Goal: Transaction & Acquisition: Purchase product/service

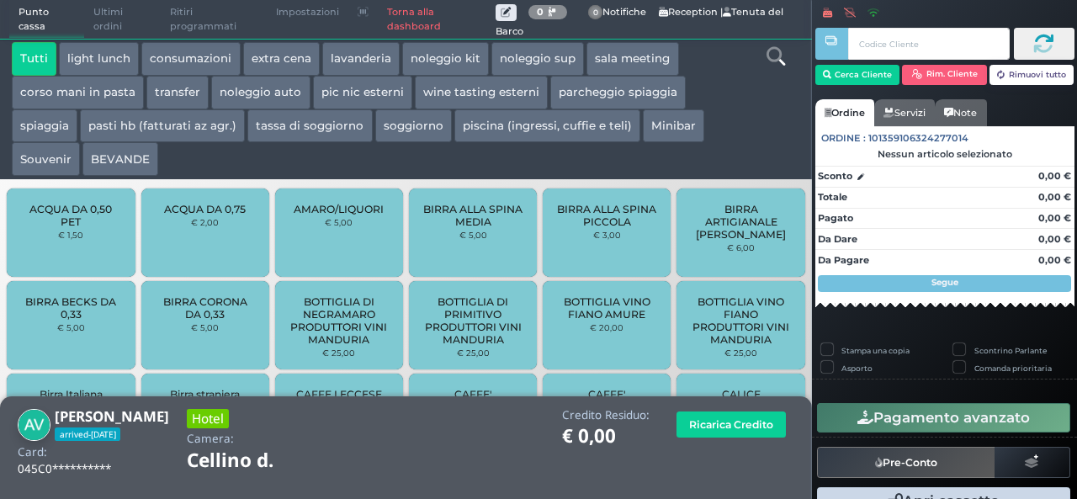
click at [272, 62] on button "extra cena" at bounding box center [281, 59] width 77 height 34
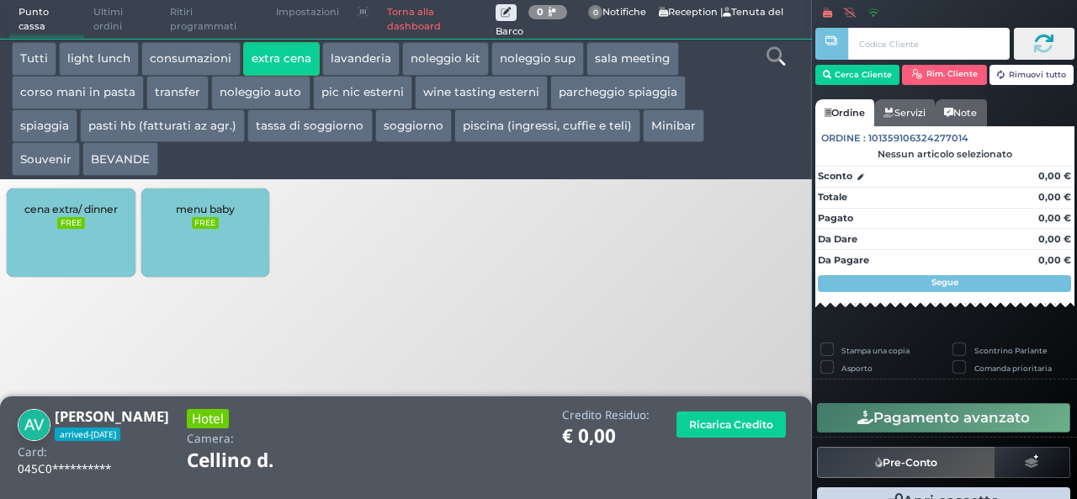
click at [401, 18] on link "Torna alla dashboard" at bounding box center [436, 20] width 117 height 38
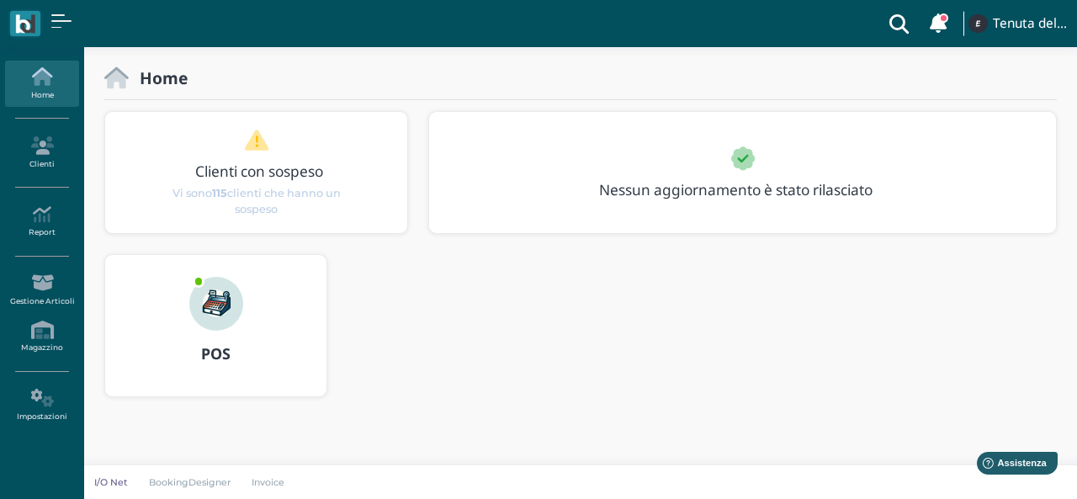
click at [224, 316] on img at bounding box center [216, 304] width 54 height 54
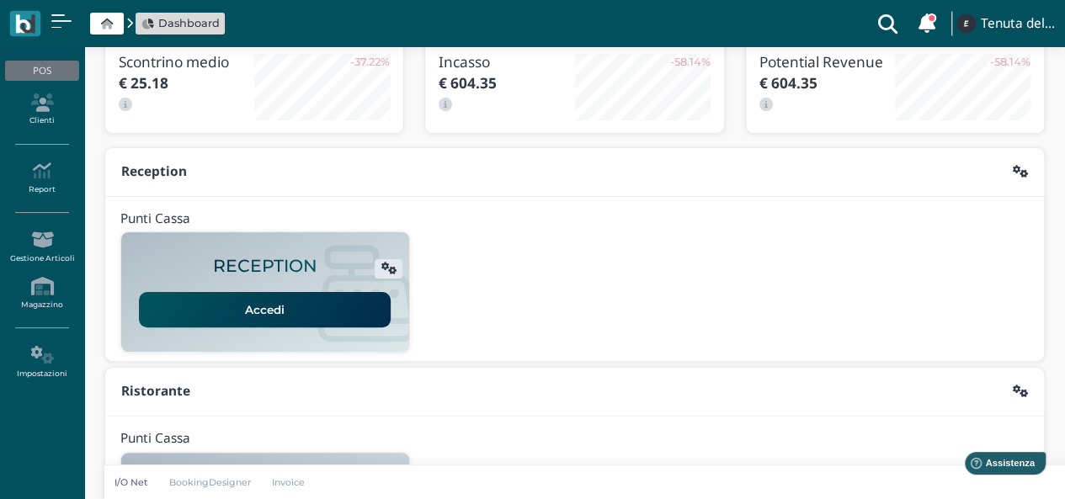
click at [247, 300] on link "Accedi" at bounding box center [265, 309] width 252 height 35
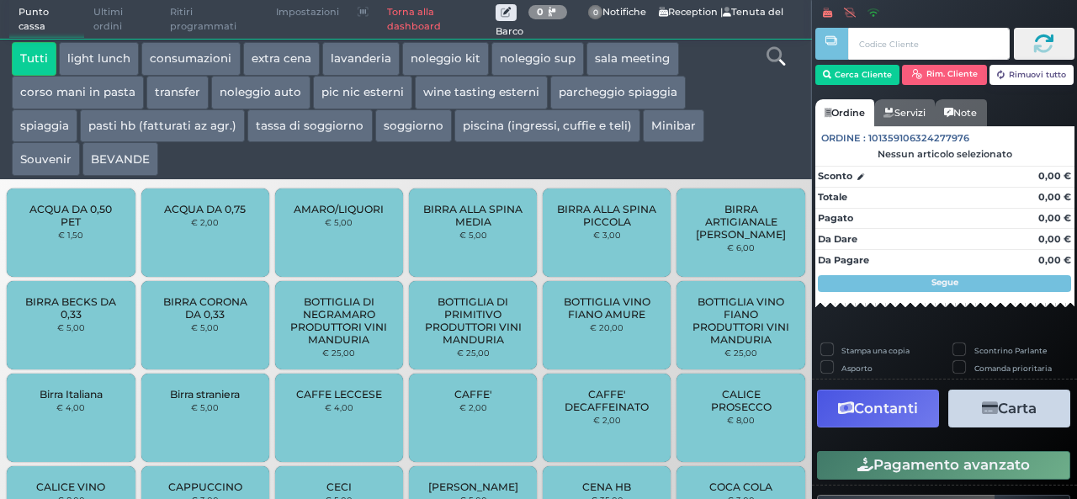
click at [125, 154] on button "BEVANDE" at bounding box center [120, 159] width 76 height 34
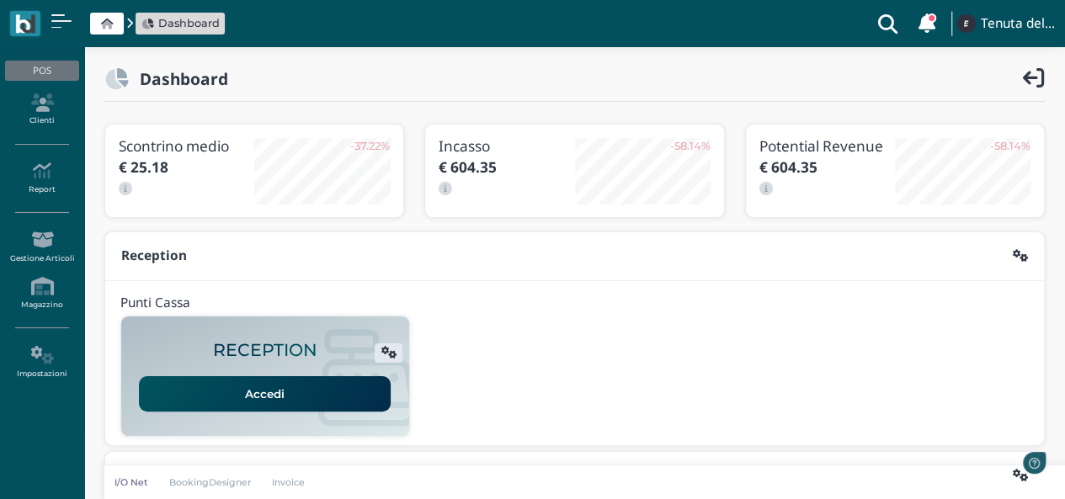
click at [279, 396] on link "Accedi" at bounding box center [265, 393] width 252 height 35
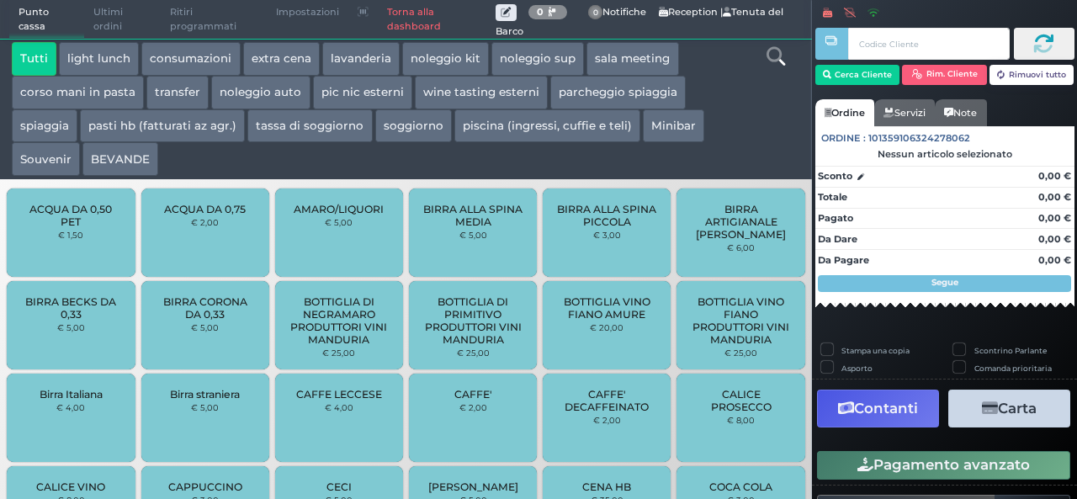
click at [291, 58] on button "extra cena" at bounding box center [281, 59] width 77 height 34
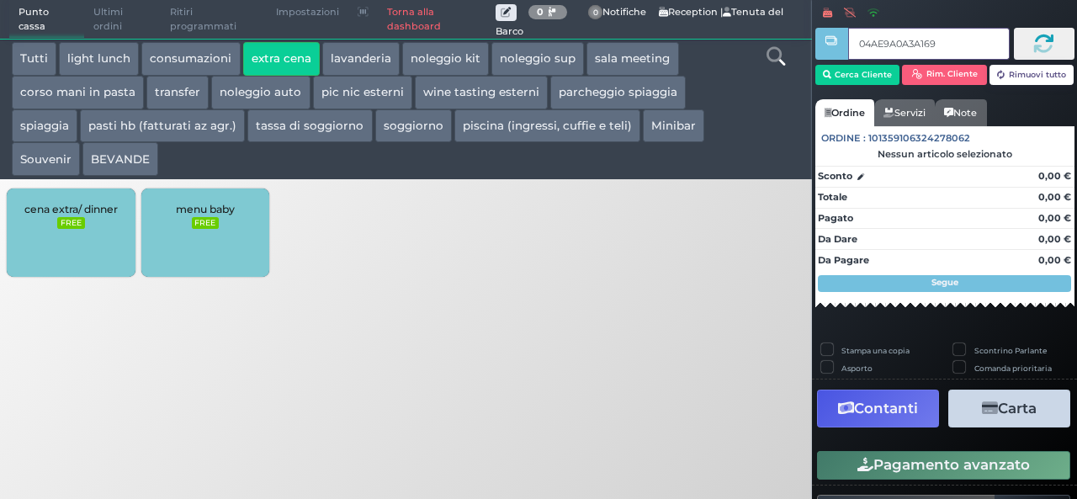
type input "04AE9A0A3A1695"
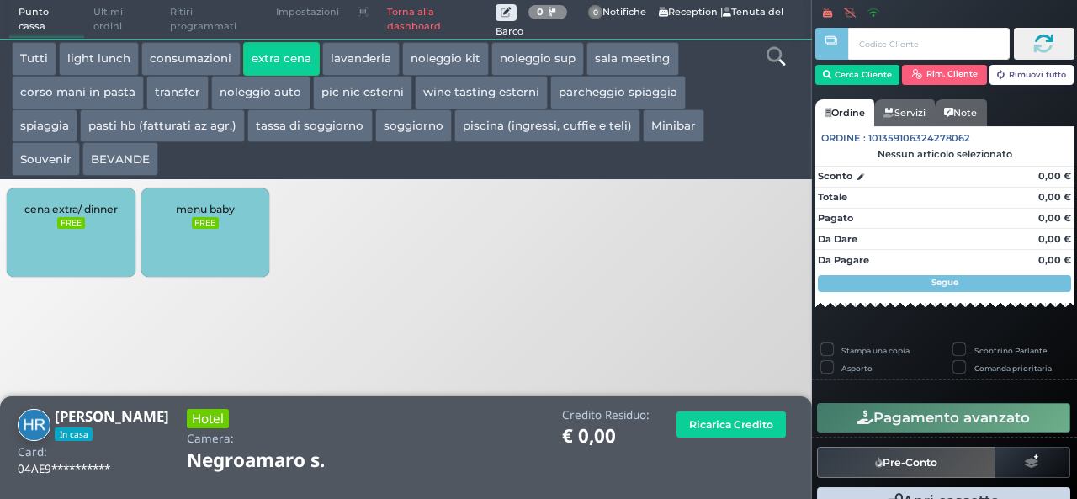
click at [114, 257] on div "cena extra/ dinner FREE" at bounding box center [71, 233] width 128 height 88
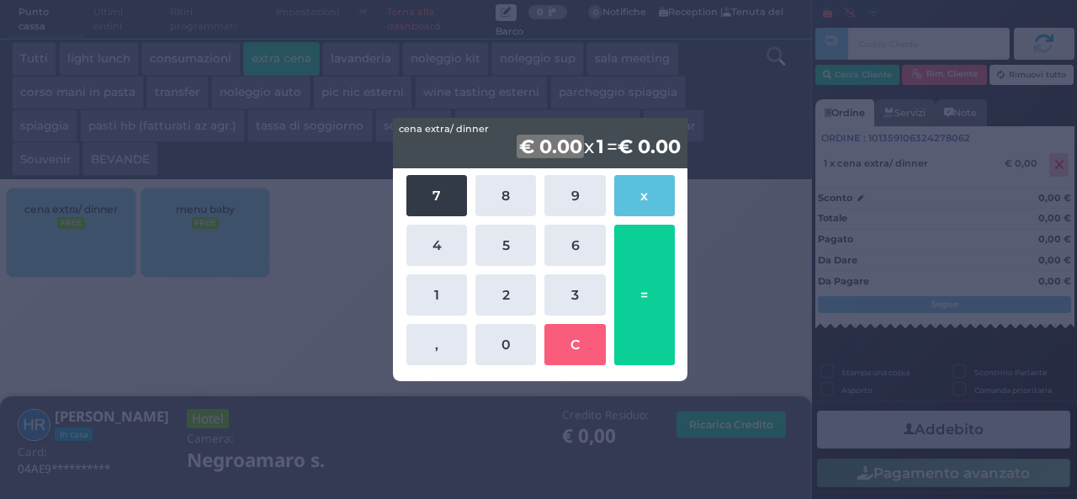
click at [428, 203] on button "7" at bounding box center [437, 195] width 61 height 41
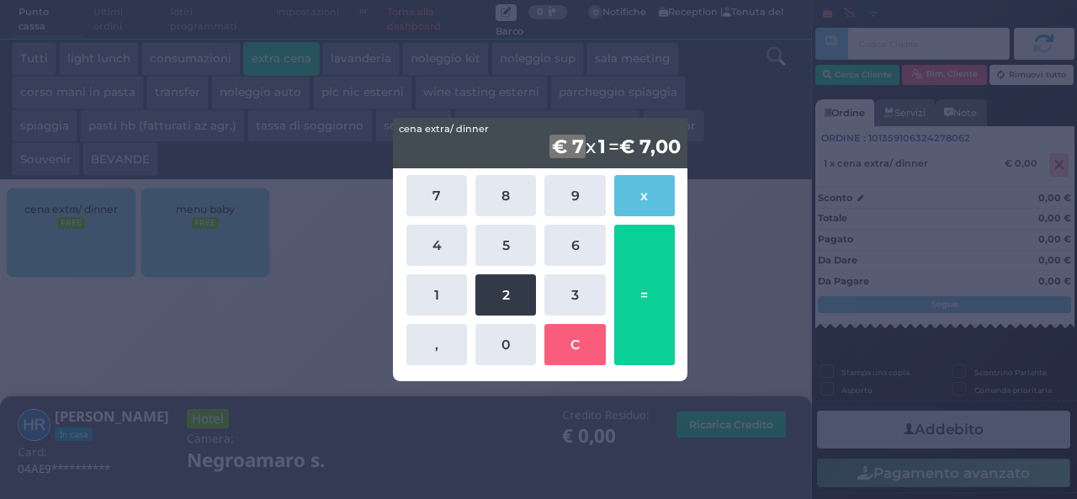
click at [505, 283] on button "2" at bounding box center [506, 294] width 61 height 41
drag, startPoint x: 658, startPoint y: 262, endPoint x: 623, endPoint y: 257, distance: 35.7
click at [655, 262] on button "=" at bounding box center [644, 295] width 61 height 141
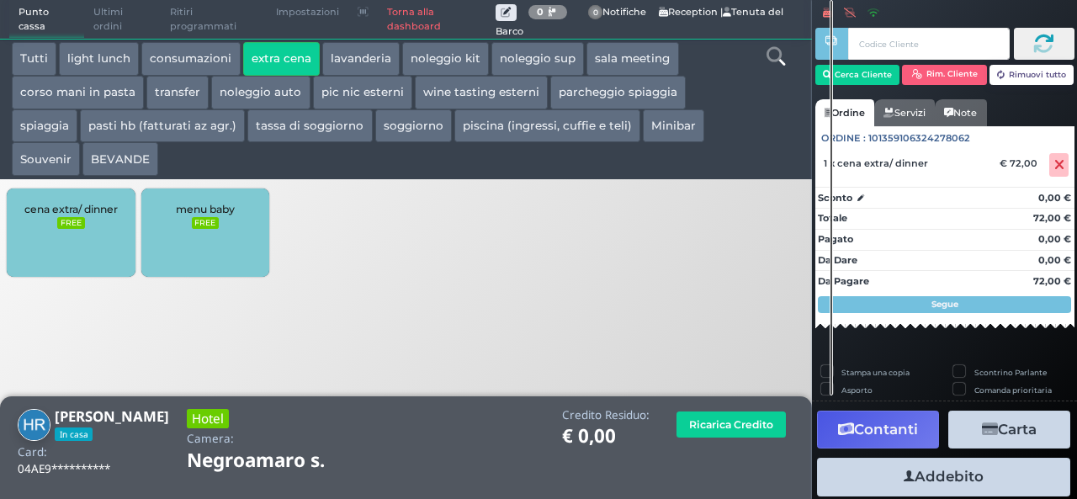
click at [1002, 477] on button "Addebito" at bounding box center [943, 477] width 253 height 38
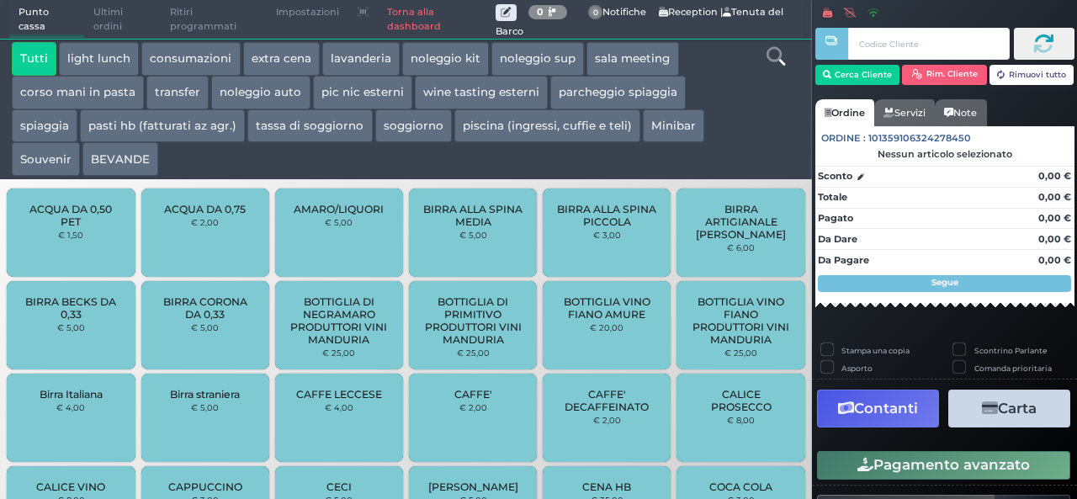
click at [269, 53] on button "extra cena" at bounding box center [281, 59] width 77 height 34
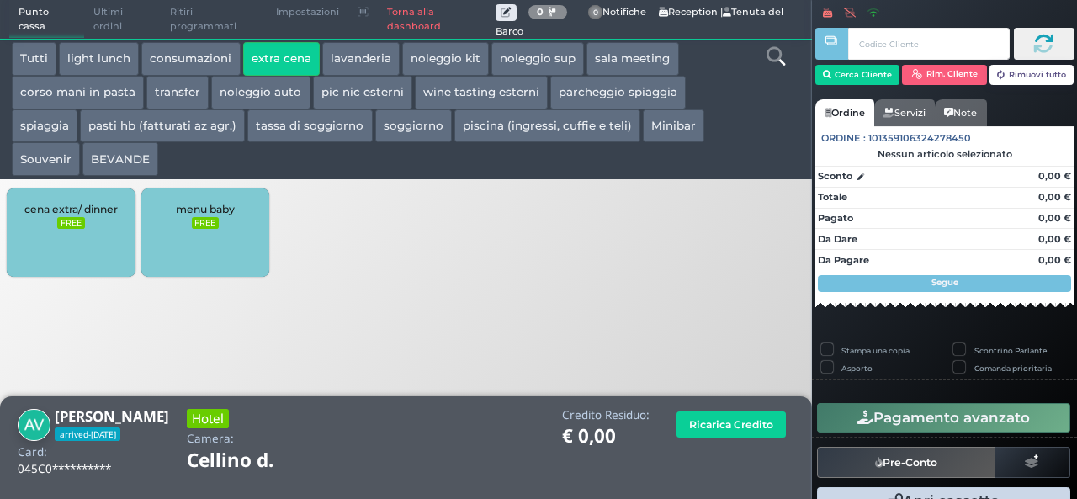
click at [101, 240] on div "cena extra/ dinner FREE" at bounding box center [71, 233] width 128 height 88
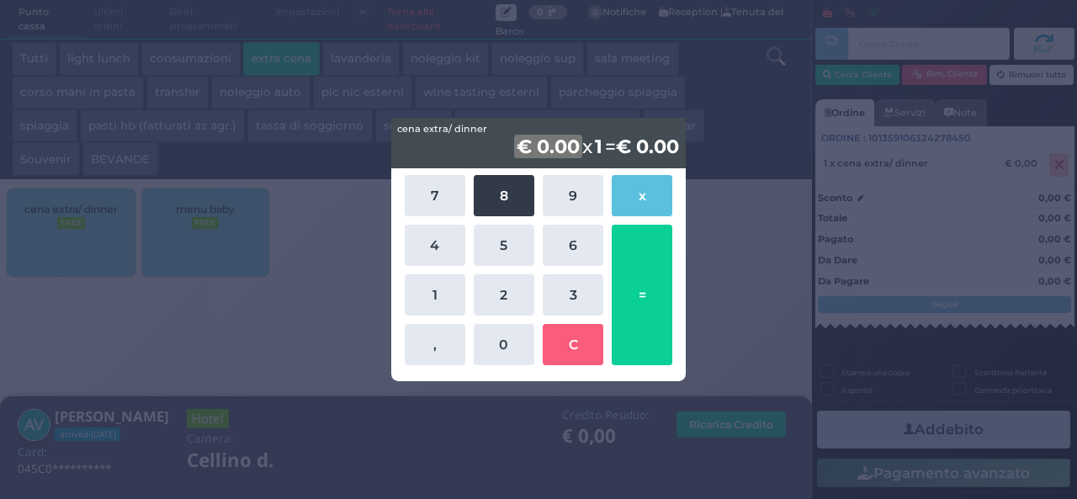
click at [510, 194] on button "8" at bounding box center [504, 195] width 61 height 41
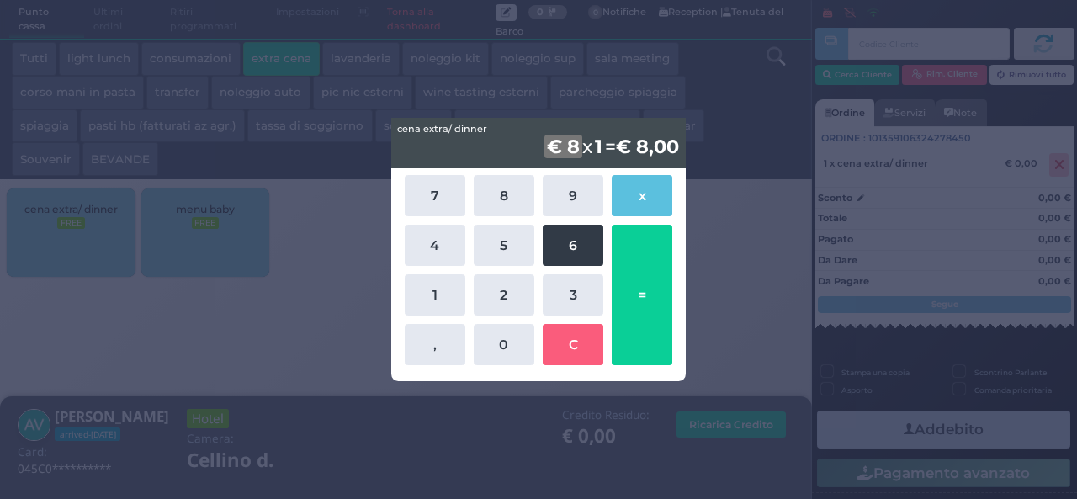
click at [582, 241] on button "6" at bounding box center [573, 245] width 61 height 41
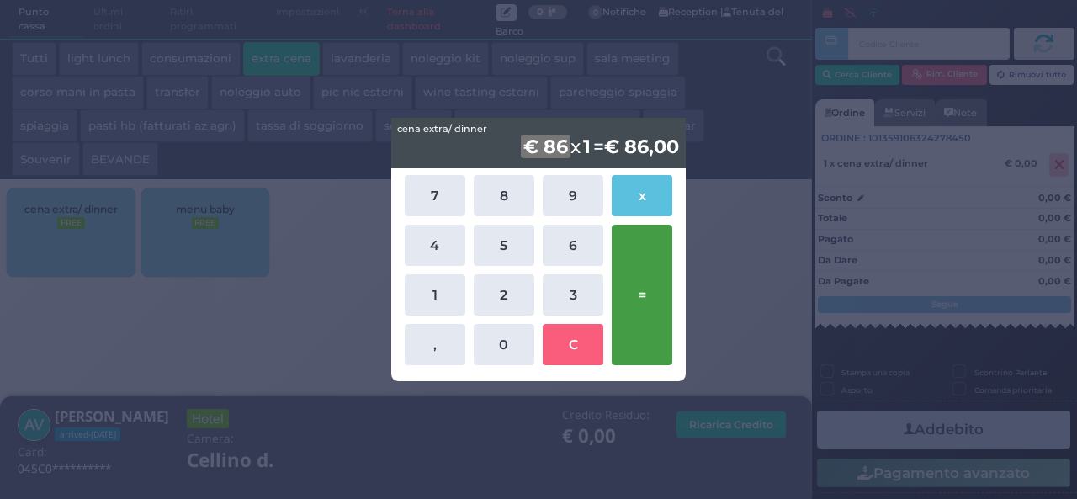
click at [655, 267] on button "=" at bounding box center [642, 295] width 61 height 141
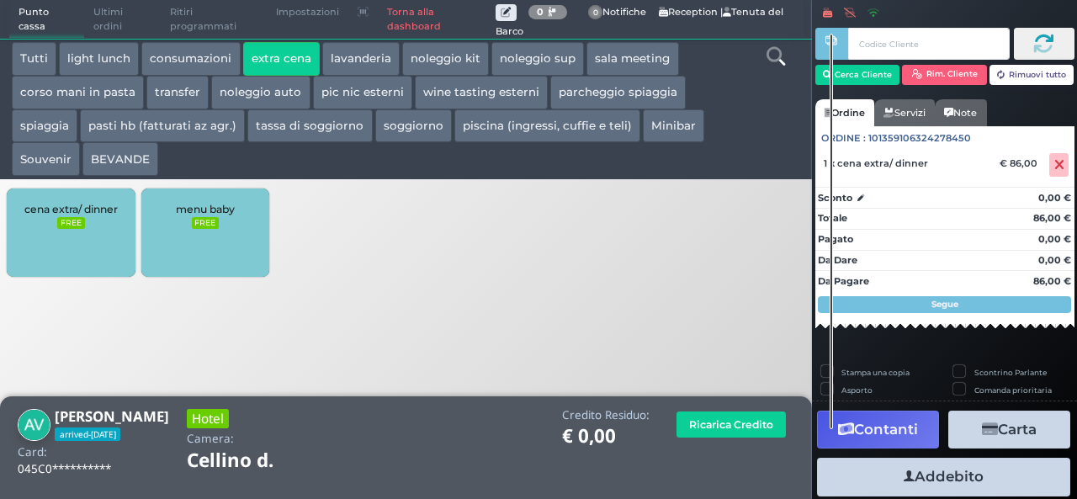
scroll to position [61, 0]
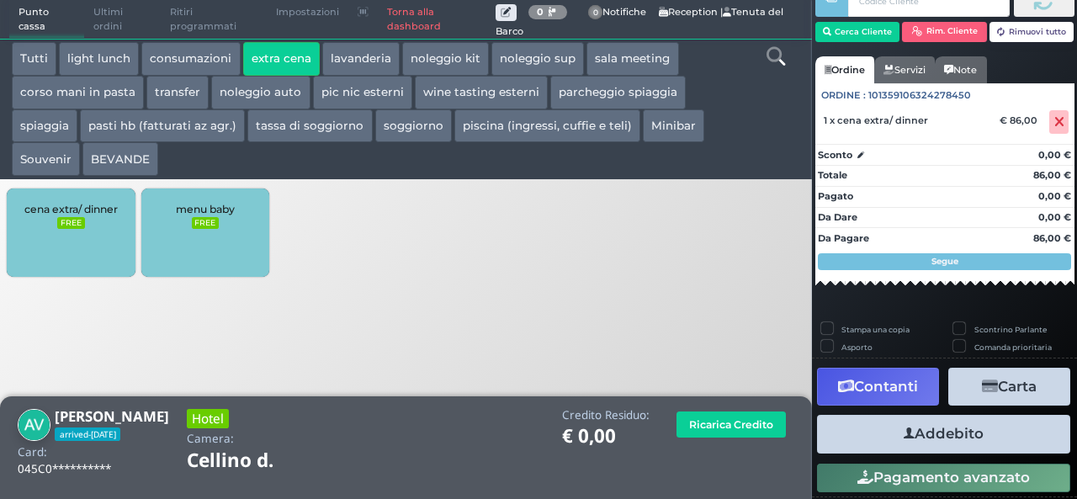
click at [970, 439] on button "Addebito" at bounding box center [943, 434] width 253 height 38
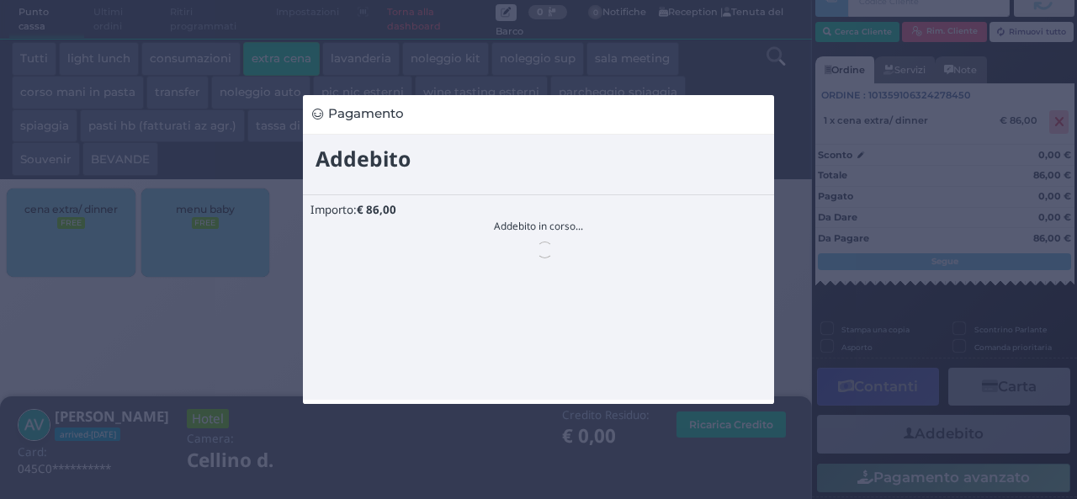
scroll to position [0, 0]
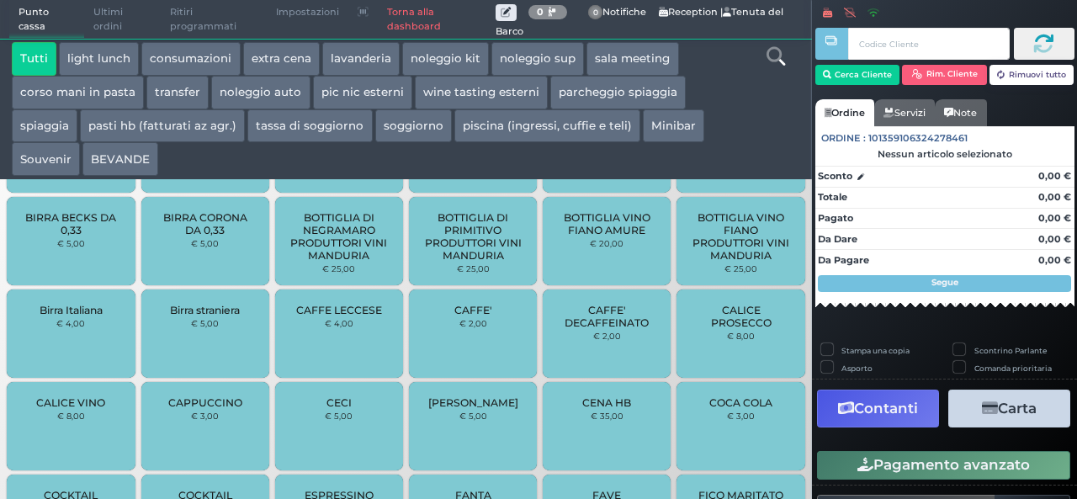
scroll to position [240, 0]
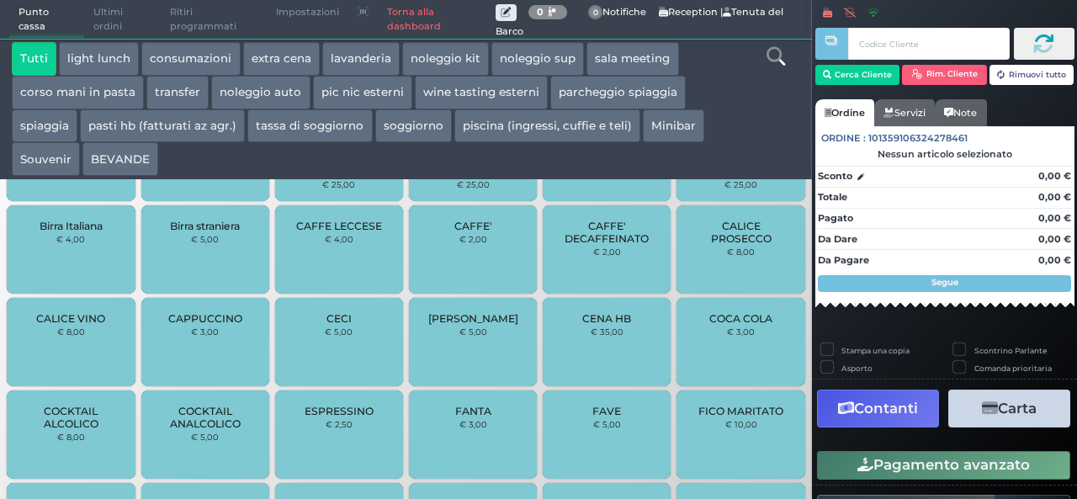
click at [131, 167] on button "BEVANDE" at bounding box center [120, 159] width 76 height 34
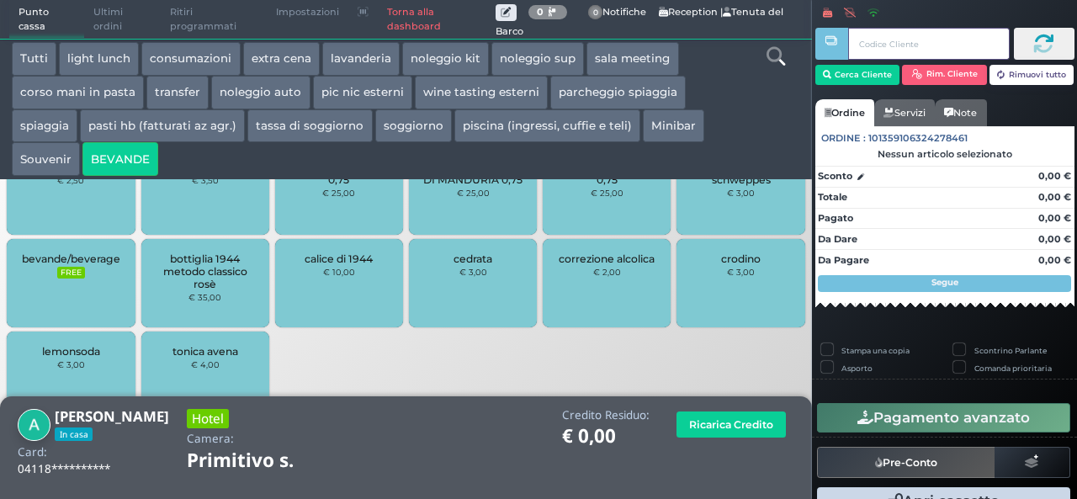
scroll to position [758, 0]
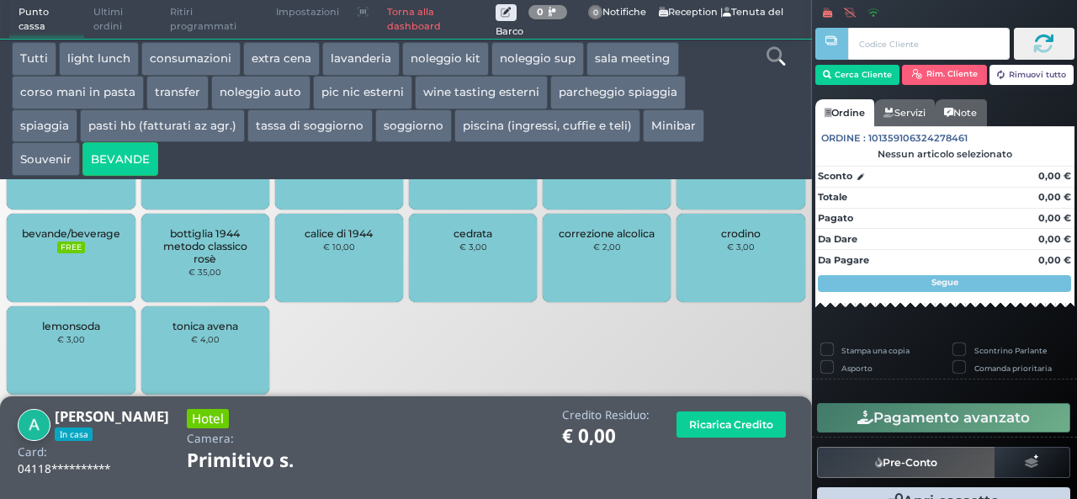
click at [93, 245] on div "bevande/beverage FREE" at bounding box center [71, 258] width 128 height 88
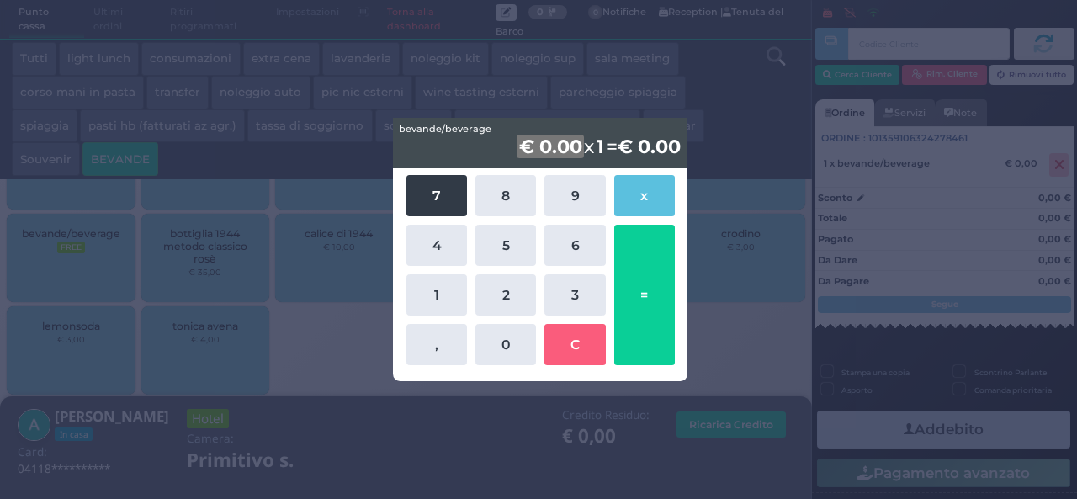
click at [428, 188] on button "7" at bounding box center [437, 195] width 61 height 41
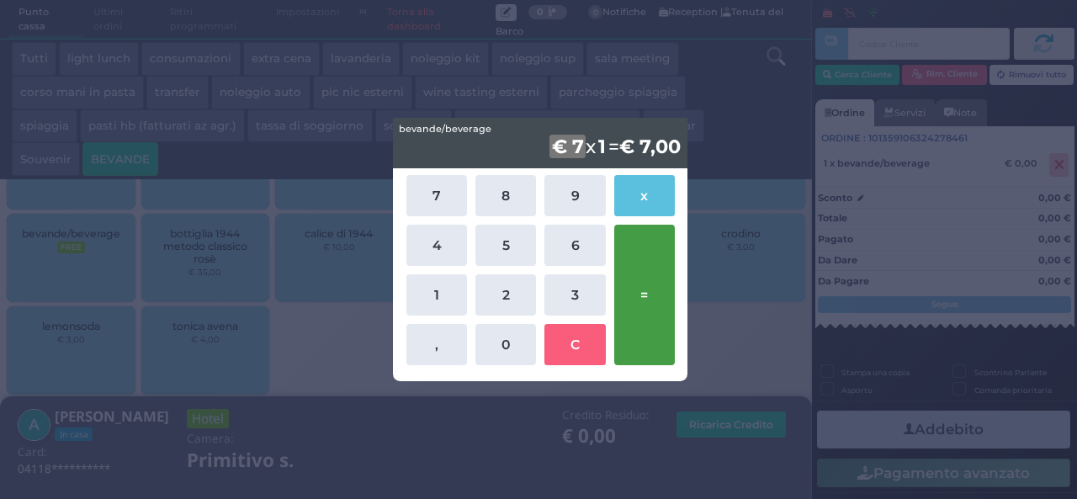
click at [645, 277] on button "=" at bounding box center [644, 295] width 61 height 141
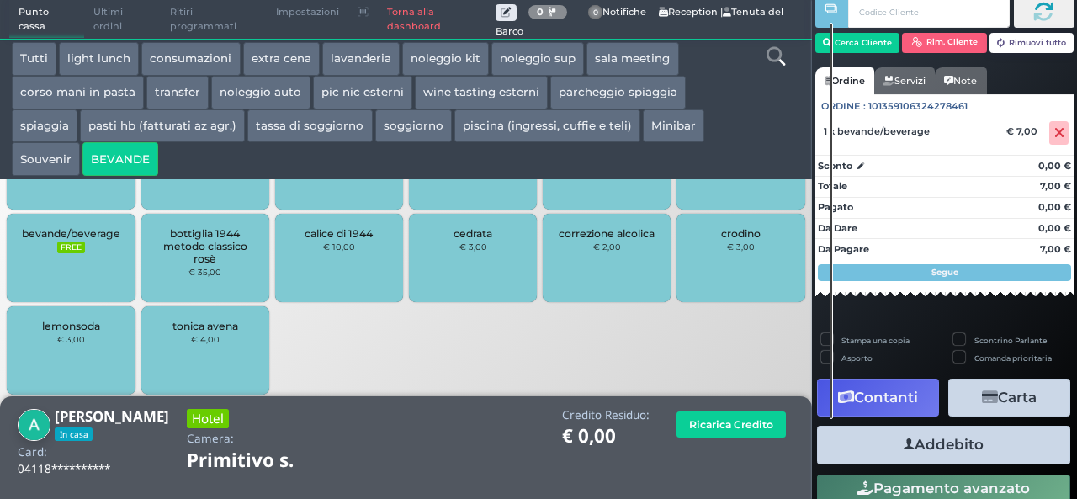
scroll to position [46, 0]
click at [961, 438] on button "Addebito" at bounding box center [943, 445] width 253 height 38
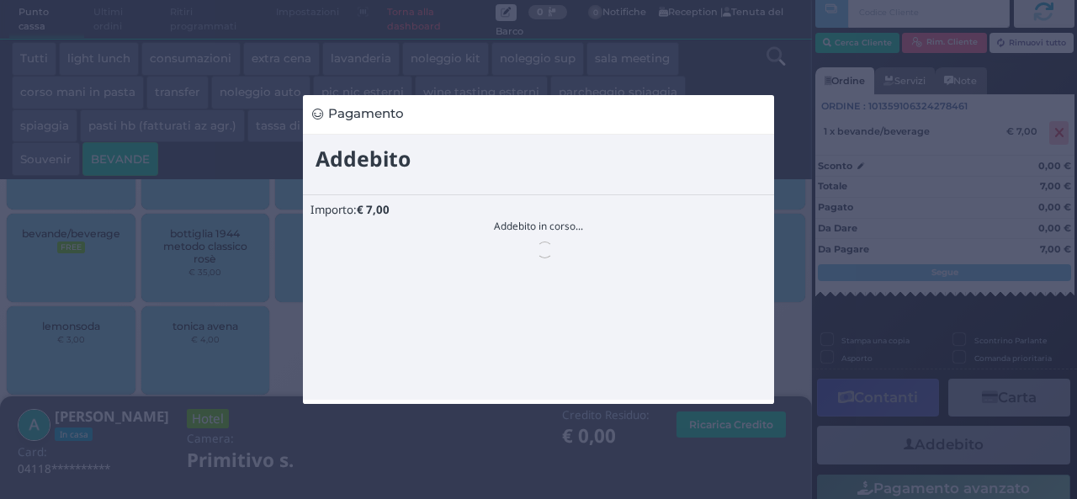
scroll to position [0, 0]
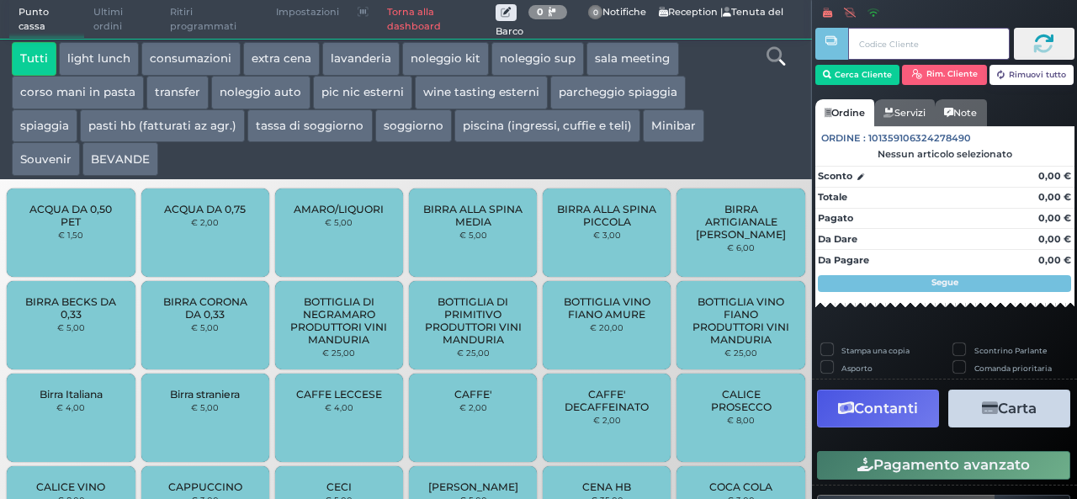
scroll to position [120, 0]
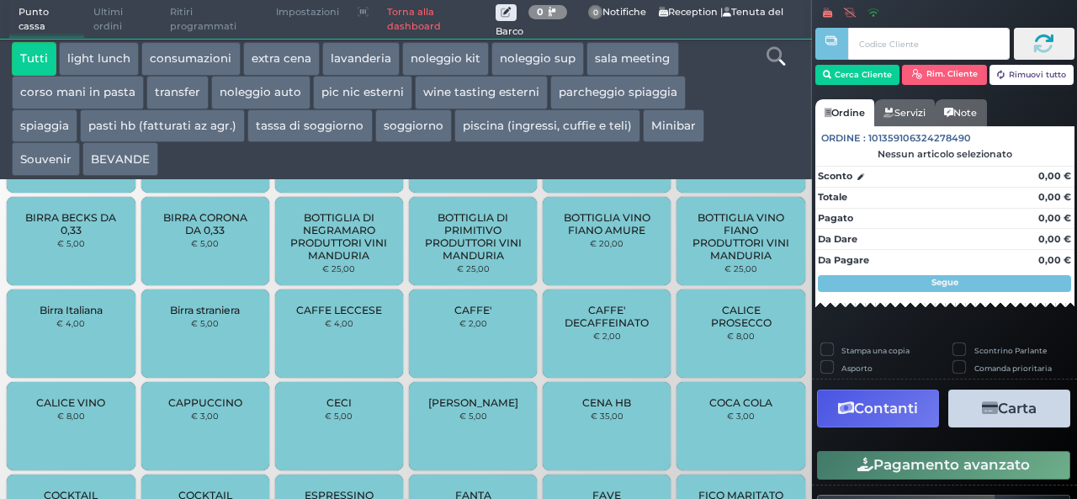
click at [274, 66] on button "extra cena" at bounding box center [281, 59] width 77 height 34
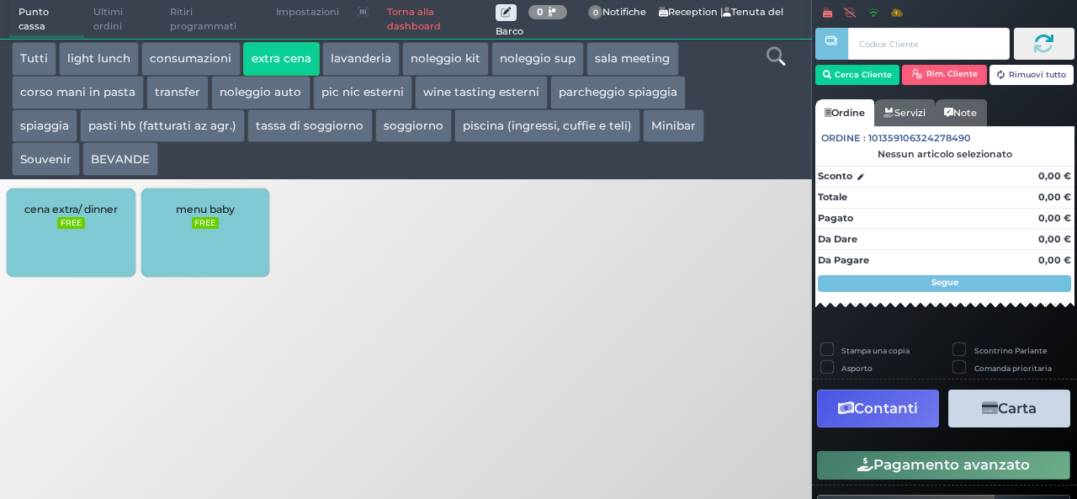
scroll to position [0, 0]
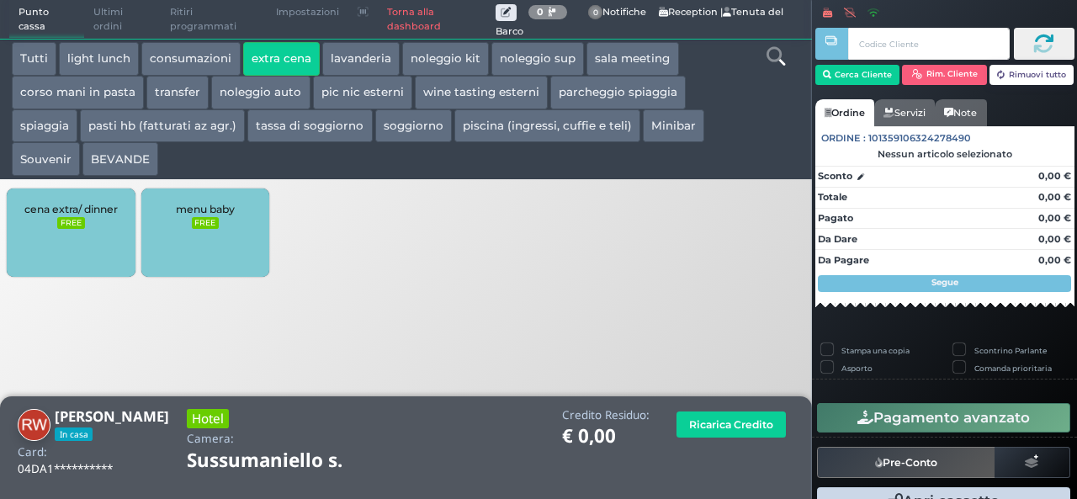
click at [104, 233] on div "cena extra/ dinner FREE" at bounding box center [71, 233] width 128 height 88
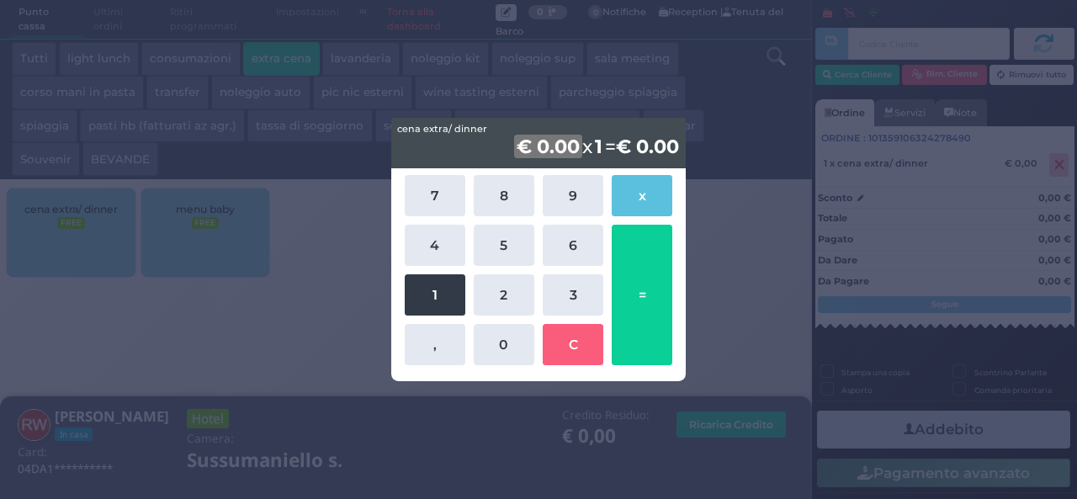
click at [439, 295] on button "1" at bounding box center [435, 294] width 61 height 41
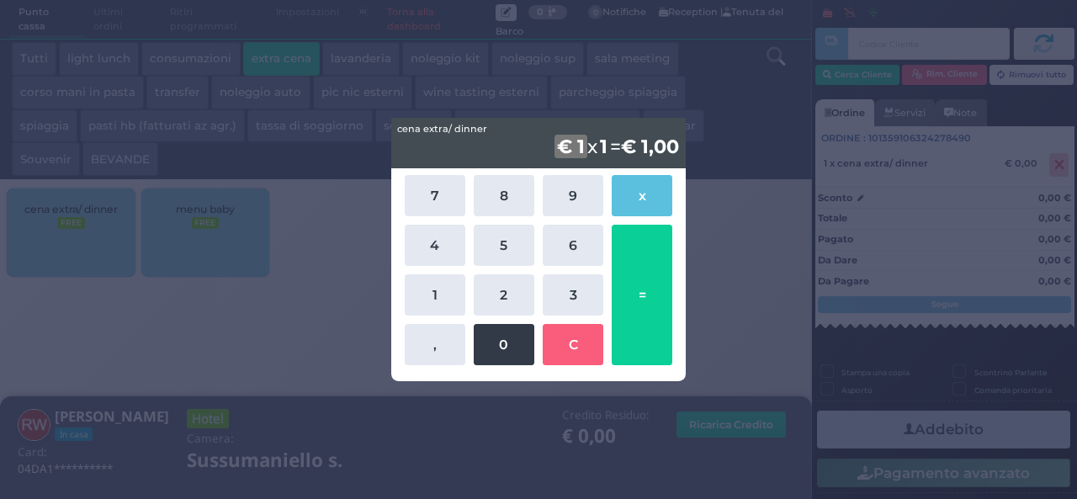
click at [490, 341] on button "0" at bounding box center [504, 344] width 61 height 41
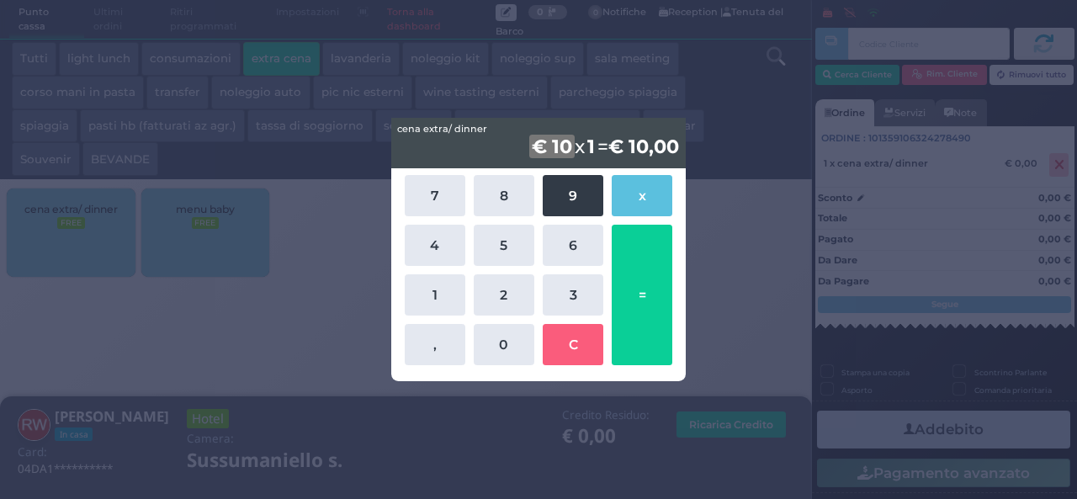
click at [579, 189] on button "9" at bounding box center [573, 195] width 61 height 41
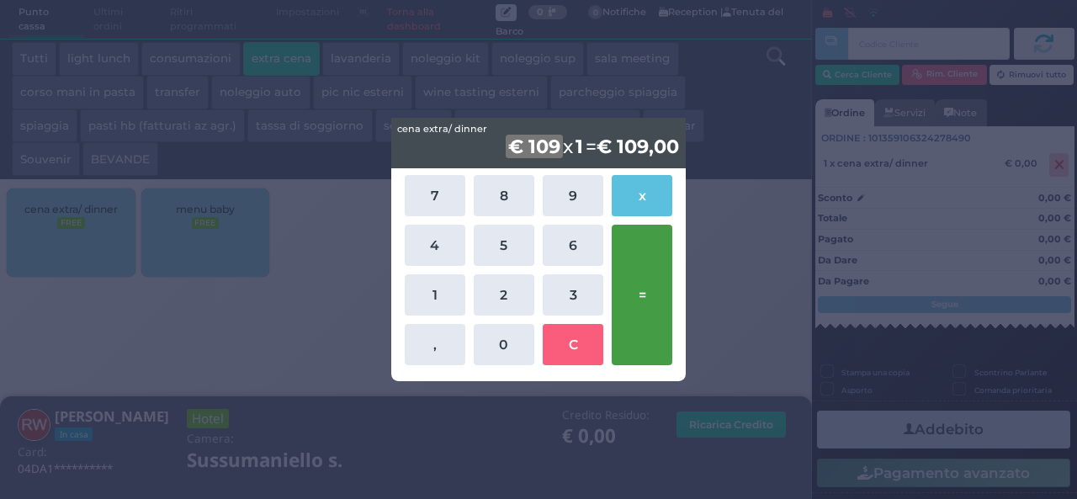
click at [653, 280] on button "=" at bounding box center [642, 295] width 61 height 141
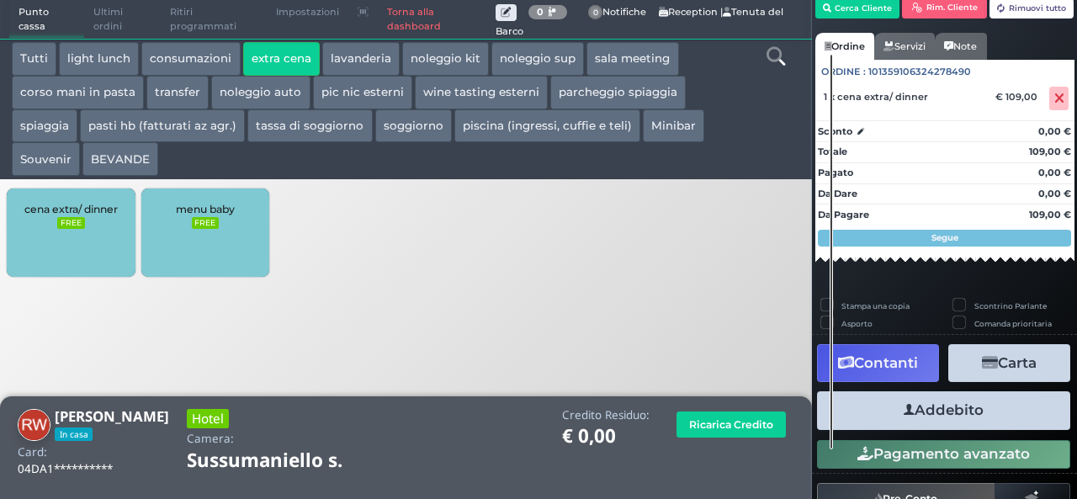
scroll to position [96, 0]
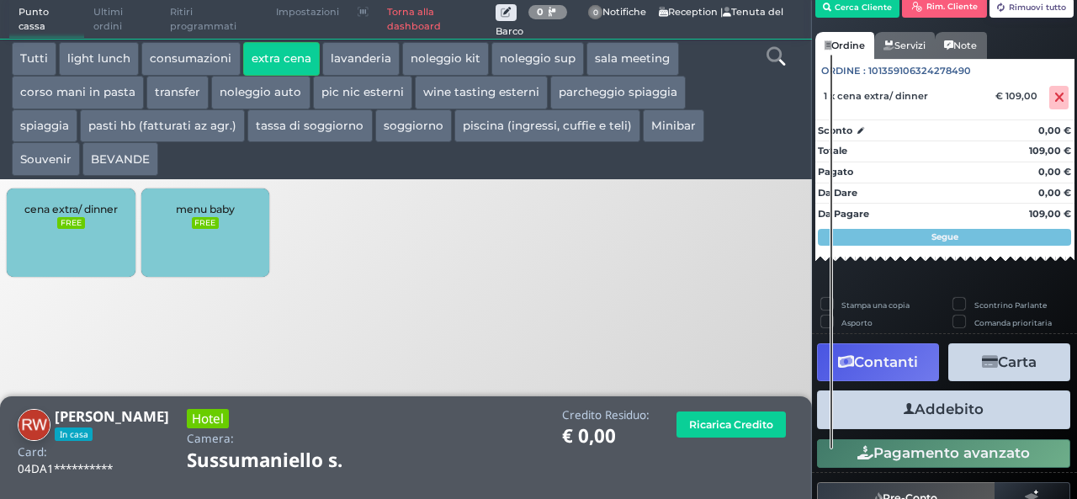
drag, startPoint x: 939, startPoint y: 412, endPoint x: 923, endPoint y: 407, distance: 16.8
click at [938, 412] on button "Addebito" at bounding box center [943, 410] width 253 height 38
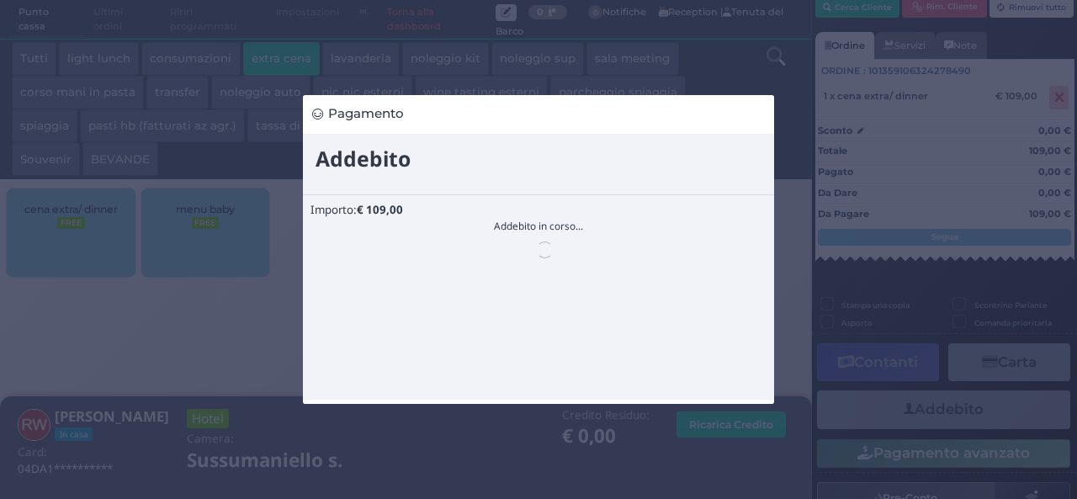
scroll to position [0, 0]
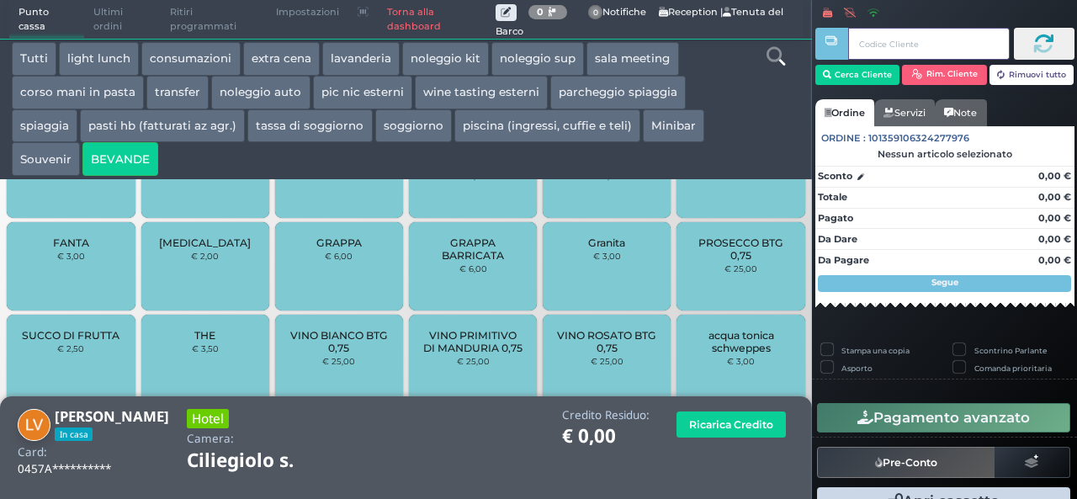
scroll to position [758, 0]
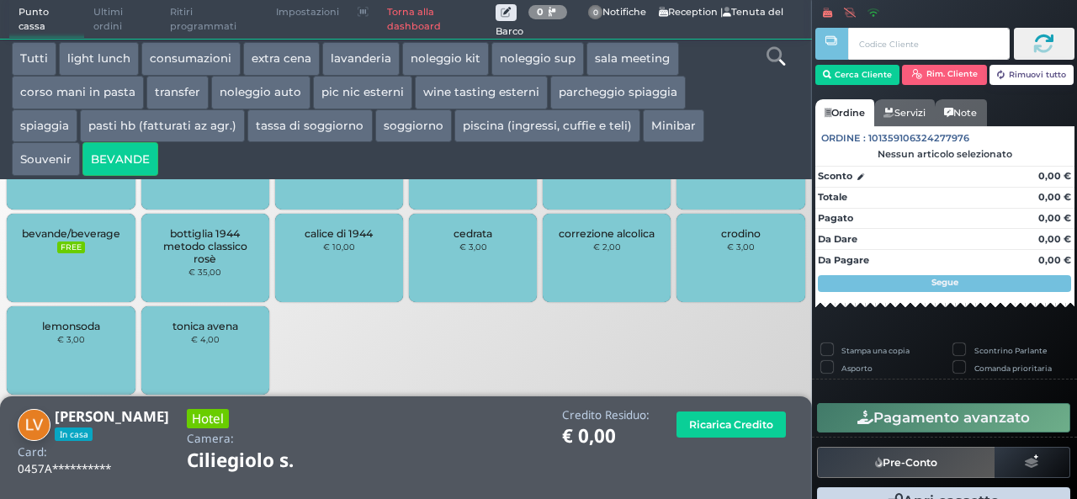
click at [90, 254] on div "bevande/beverage FREE" at bounding box center [71, 258] width 128 height 88
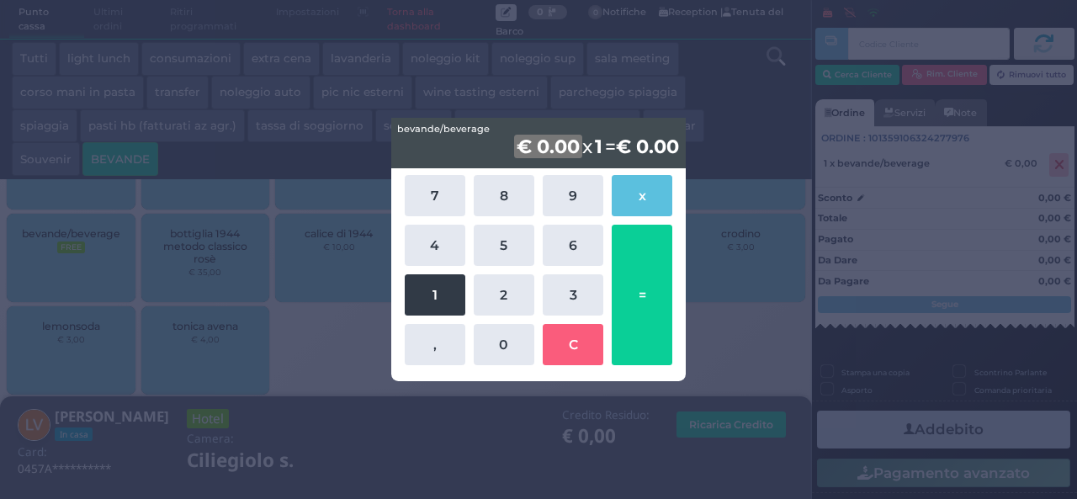
drag, startPoint x: 444, startPoint y: 303, endPoint x: 532, endPoint y: 228, distance: 115.2
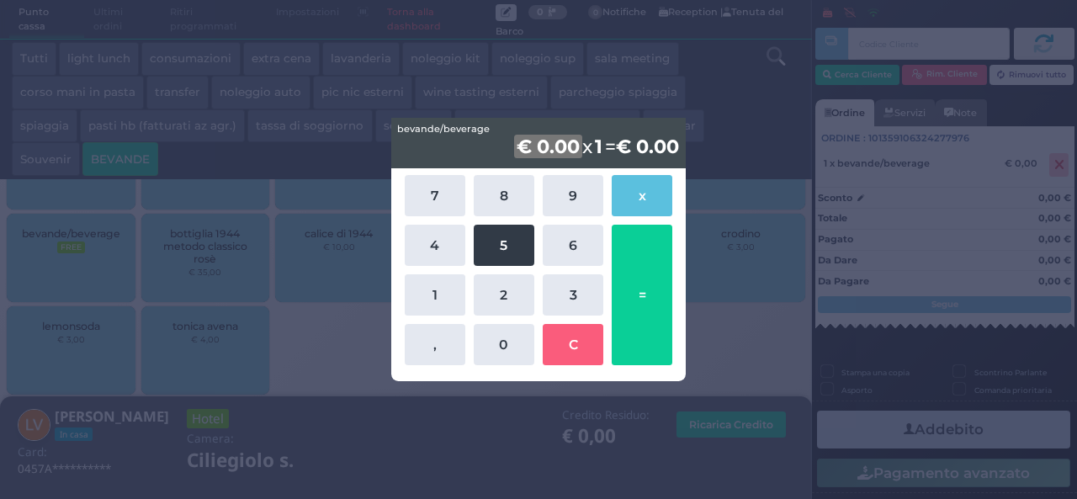
click at [444, 302] on button "1" at bounding box center [435, 294] width 61 height 41
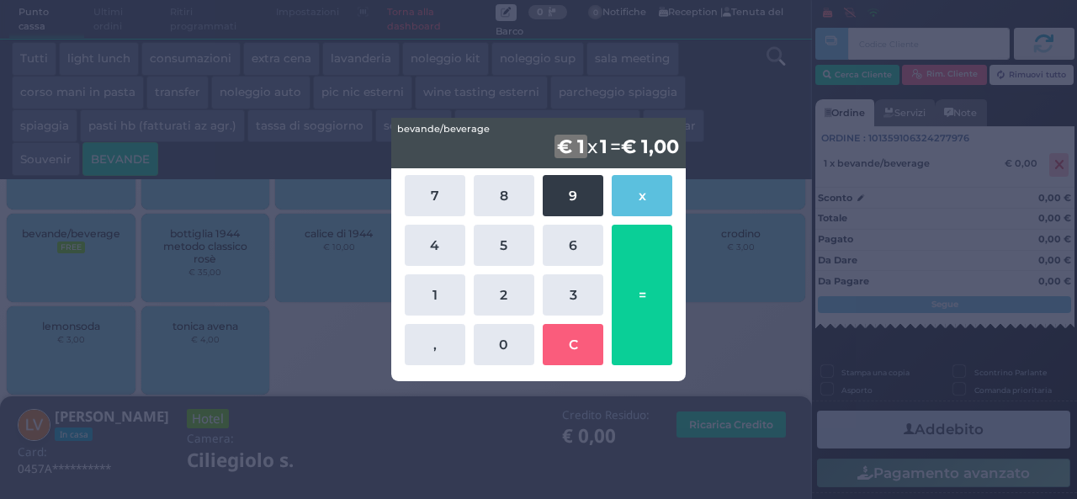
click at [566, 199] on button "9" at bounding box center [573, 195] width 61 height 41
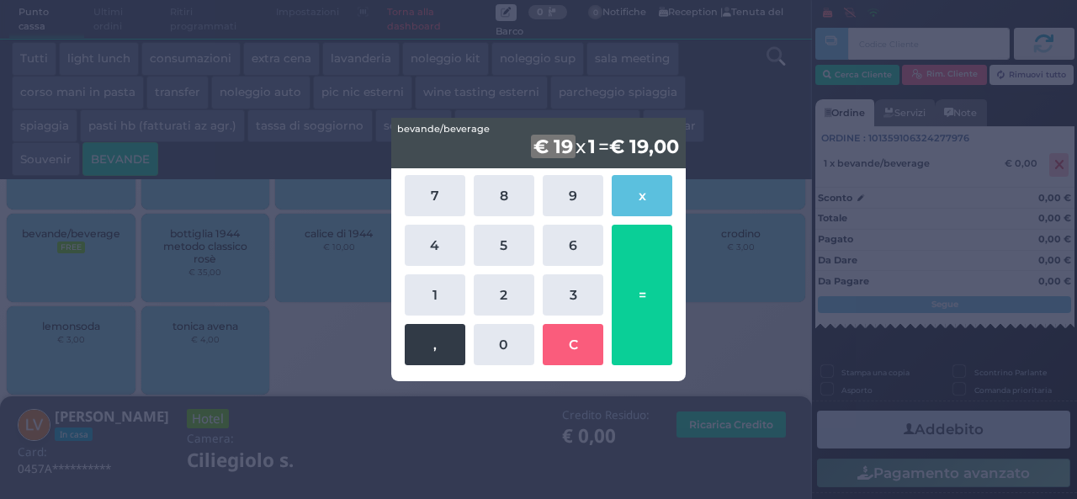
click at [442, 343] on button "," at bounding box center [435, 344] width 61 height 41
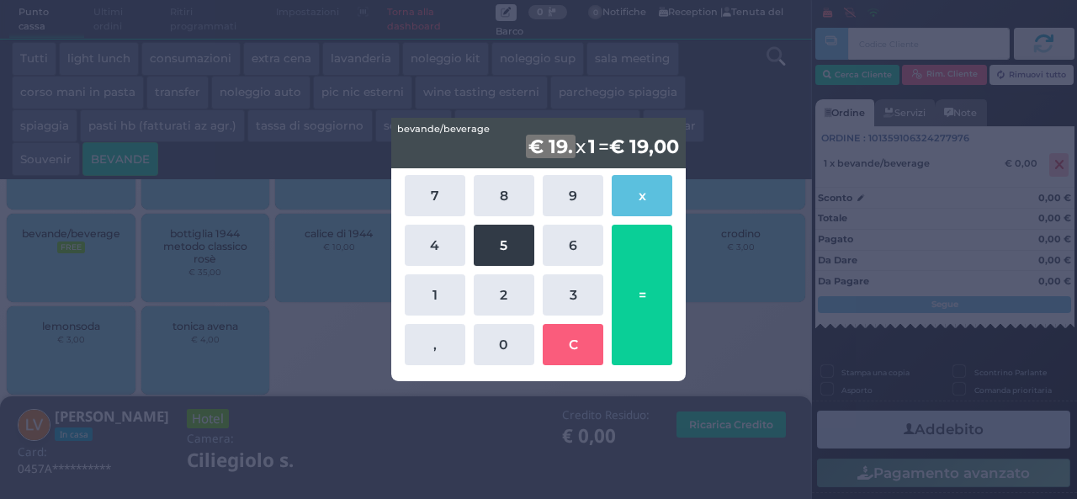
click at [505, 240] on button "5" at bounding box center [504, 245] width 61 height 41
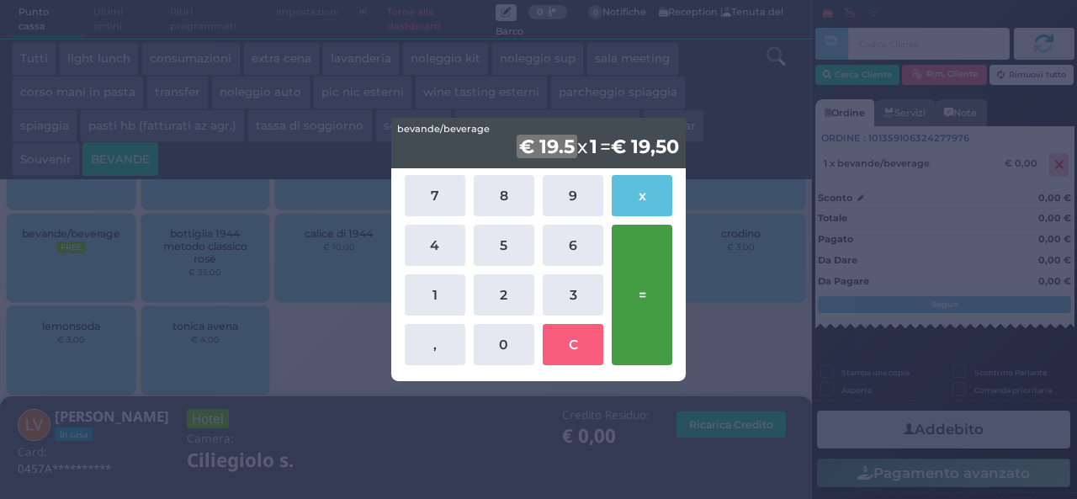
click at [643, 305] on button "=" at bounding box center [642, 295] width 61 height 141
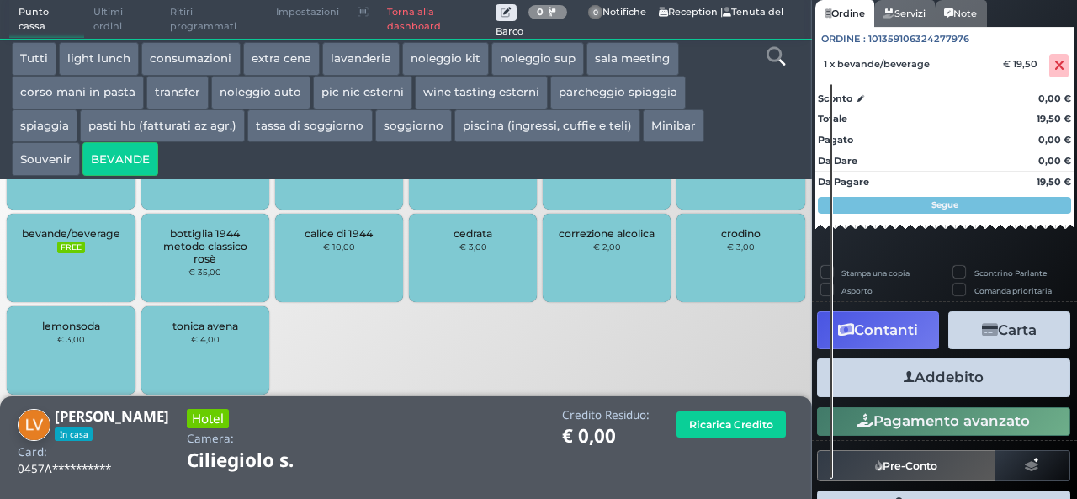
scroll to position [151, 0]
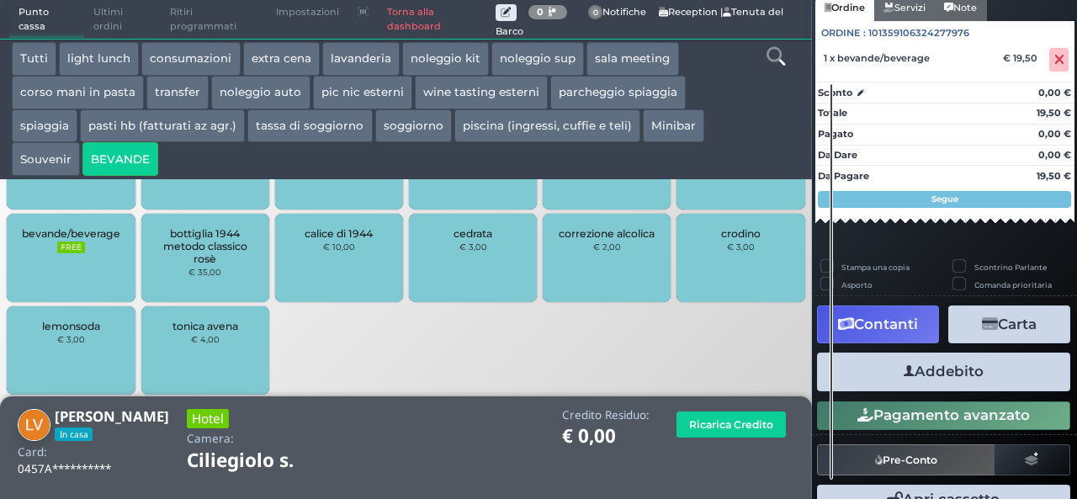
click at [975, 375] on button "Addebito" at bounding box center [943, 372] width 253 height 38
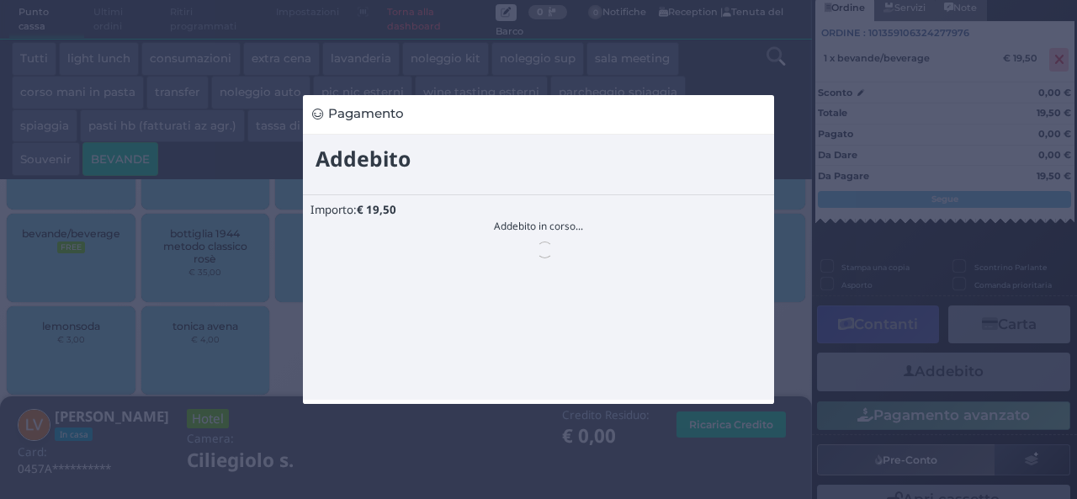
scroll to position [0, 0]
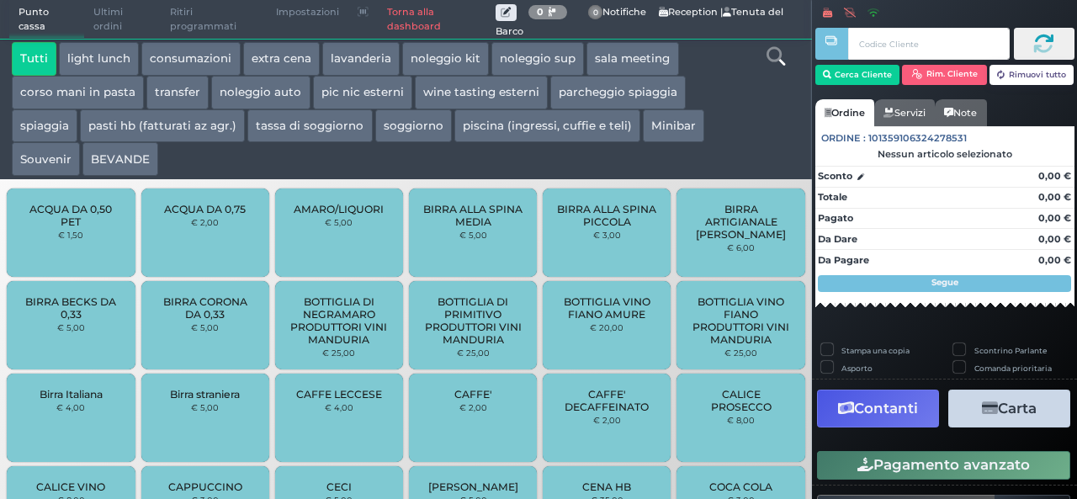
click at [290, 57] on button "extra cena" at bounding box center [281, 59] width 77 height 34
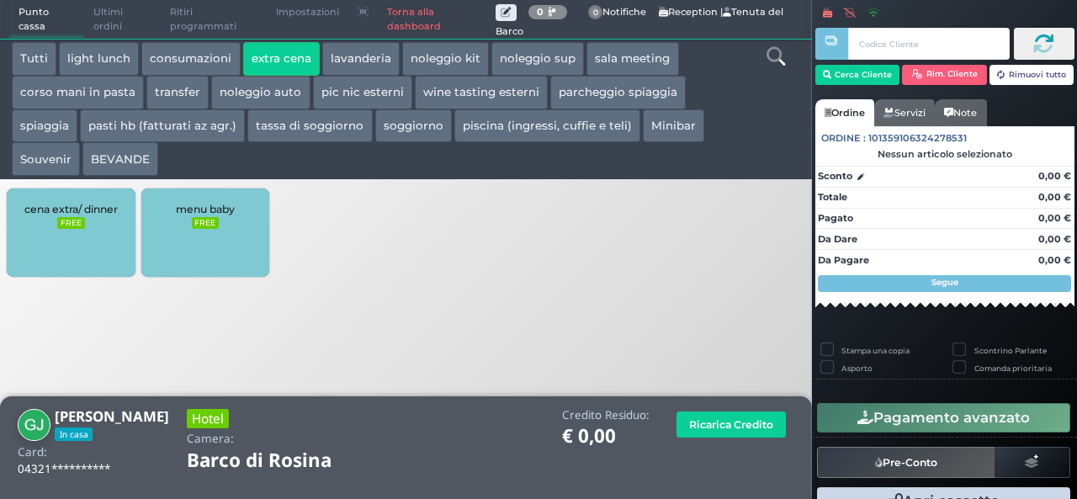
click at [107, 227] on div "cena extra/ dinner FREE" at bounding box center [71, 233] width 128 height 88
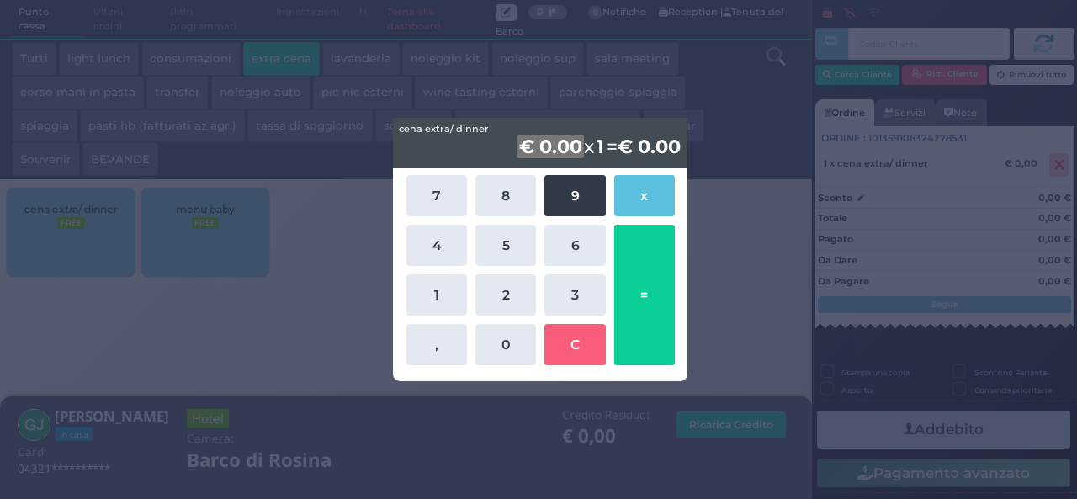
click at [569, 186] on button "9" at bounding box center [575, 195] width 61 height 41
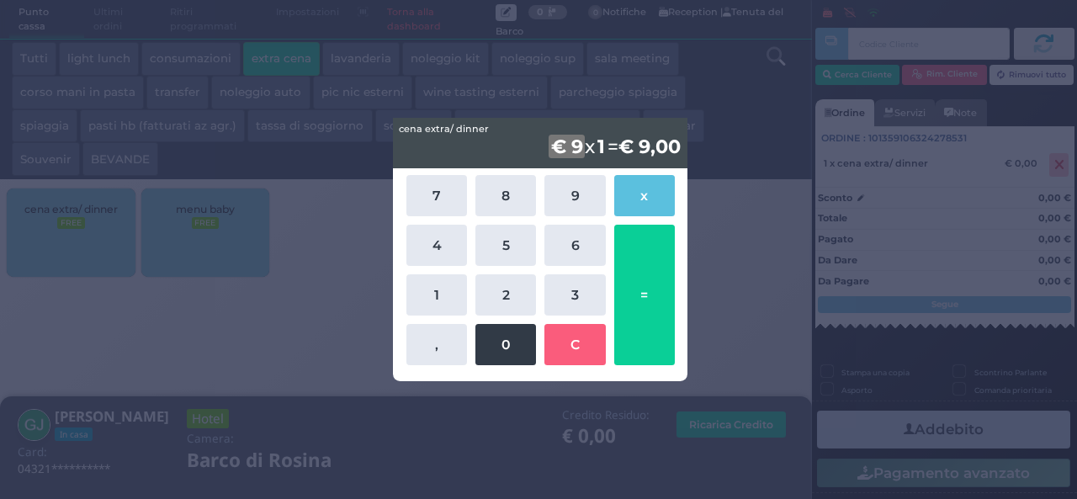
click at [508, 346] on button "0" at bounding box center [506, 344] width 61 height 41
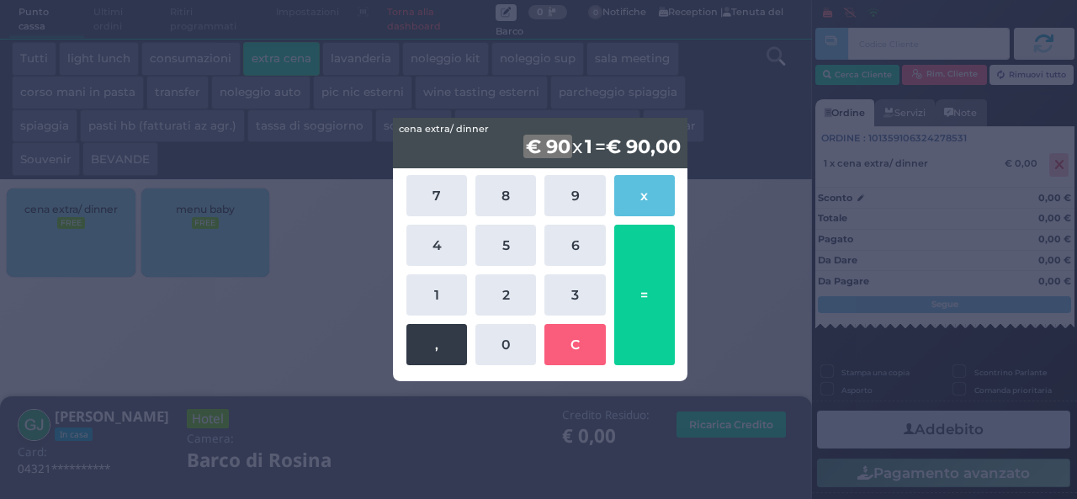
click at [444, 346] on button "," at bounding box center [437, 344] width 61 height 41
drag, startPoint x: 496, startPoint y: 245, endPoint x: 498, endPoint y: 267, distance: 22.0
click at [497, 245] on button "5" at bounding box center [506, 245] width 61 height 41
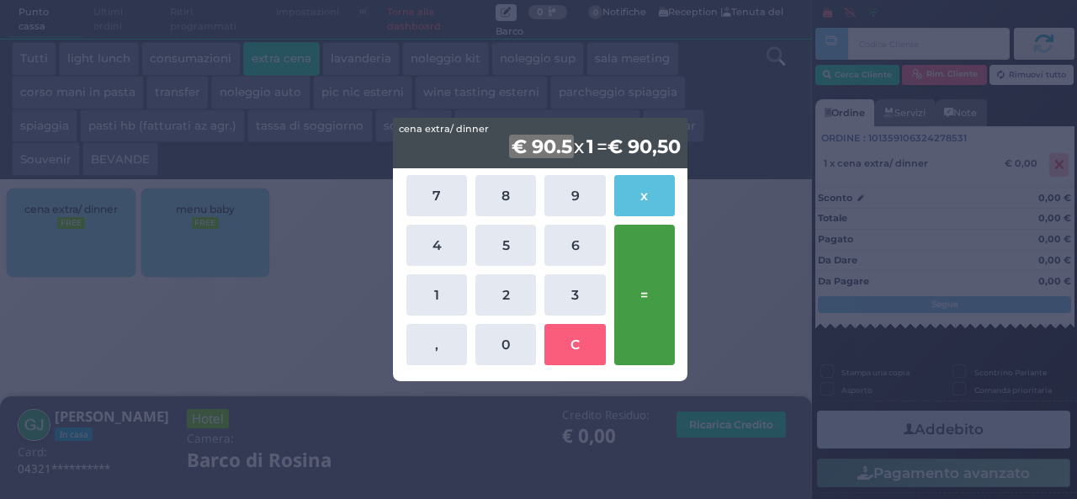
click at [662, 295] on button "=" at bounding box center [644, 295] width 61 height 141
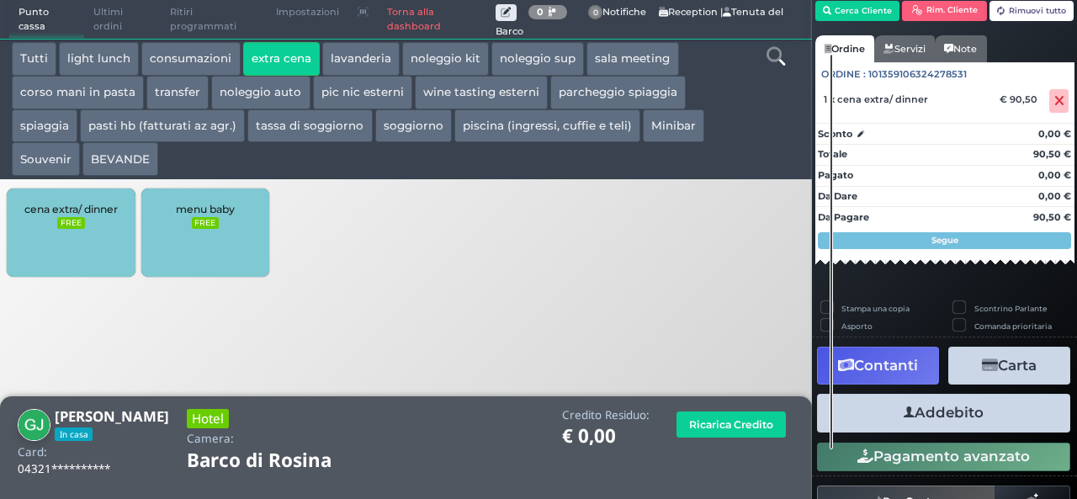
scroll to position [96, 0]
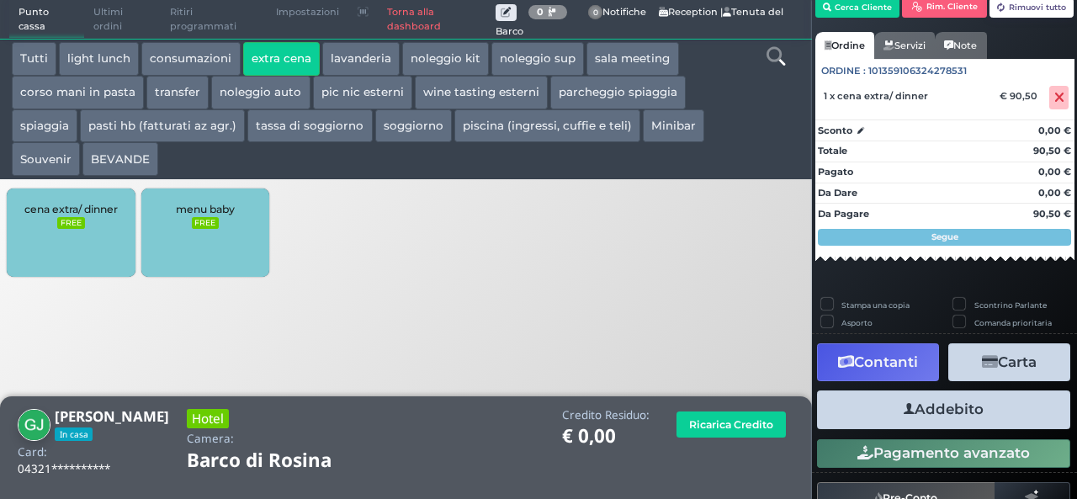
click at [960, 411] on button "Addebito" at bounding box center [943, 410] width 253 height 38
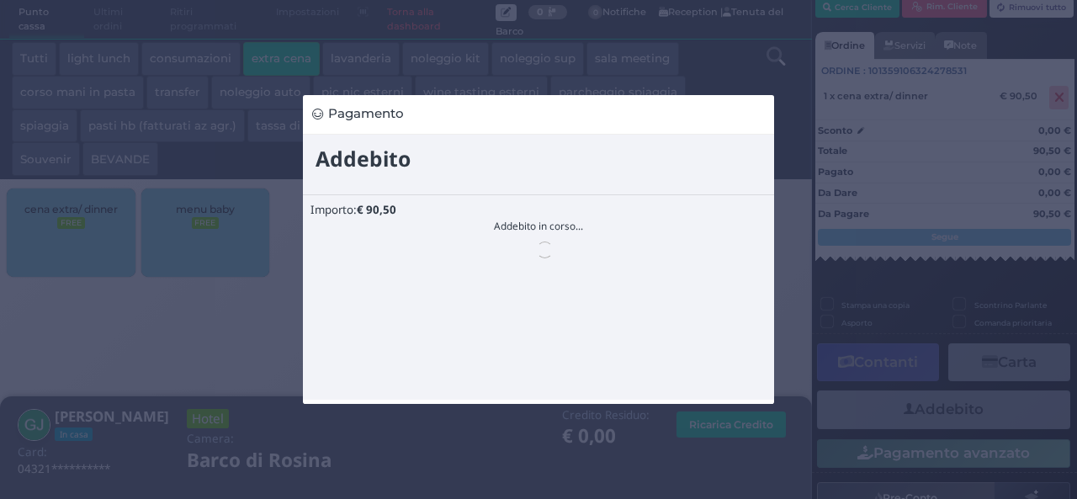
scroll to position [0, 0]
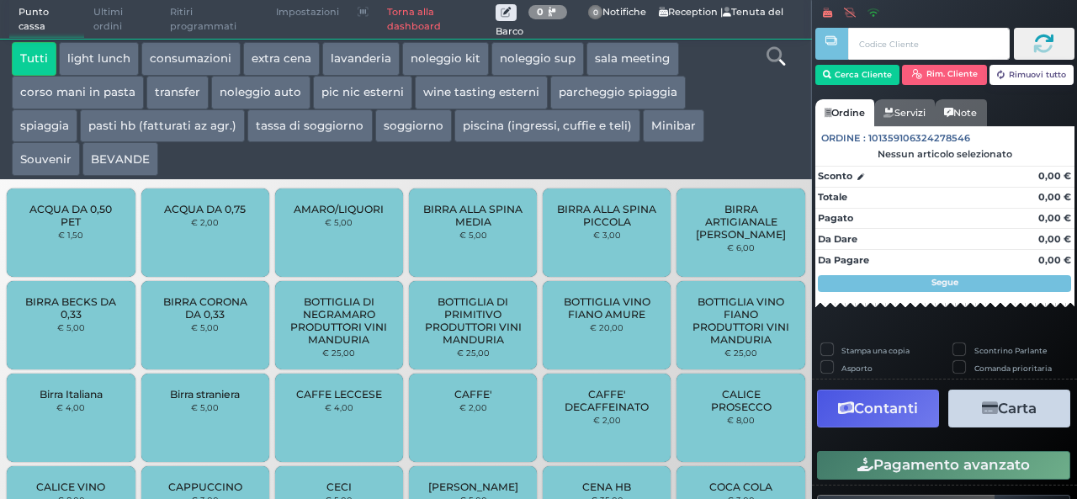
click at [269, 57] on button "extra cena" at bounding box center [281, 59] width 77 height 34
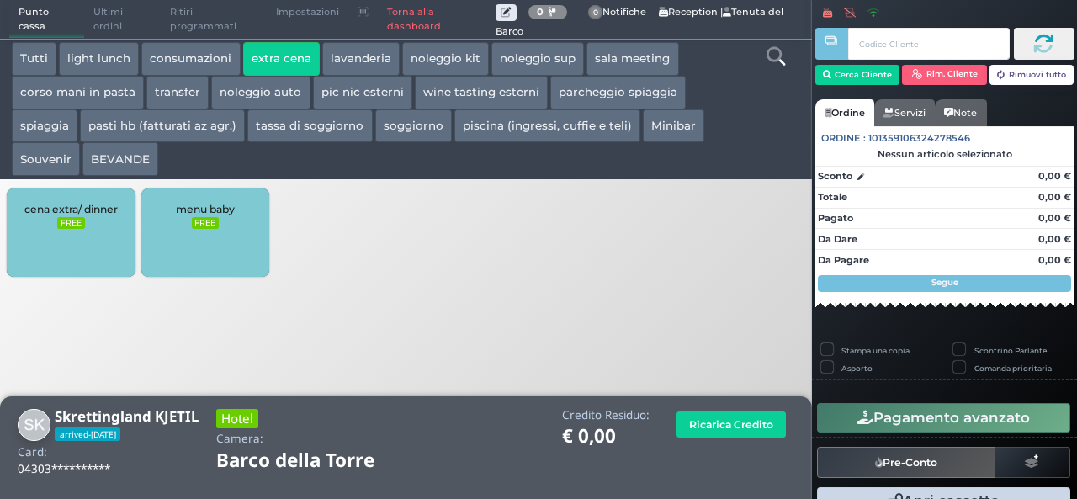
click at [100, 199] on div "cena extra/ dinner FREE" at bounding box center [71, 233] width 128 height 88
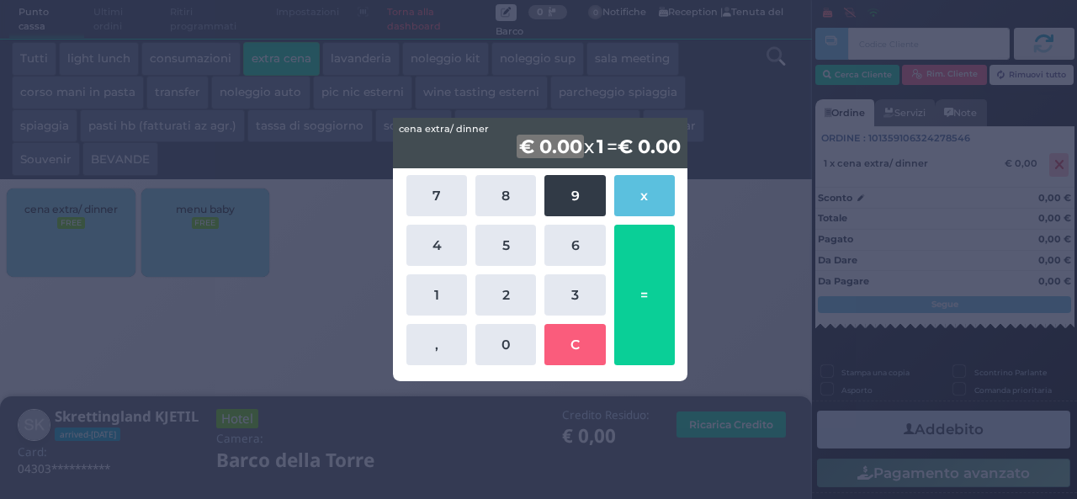
click at [585, 194] on button "9" at bounding box center [575, 195] width 61 height 41
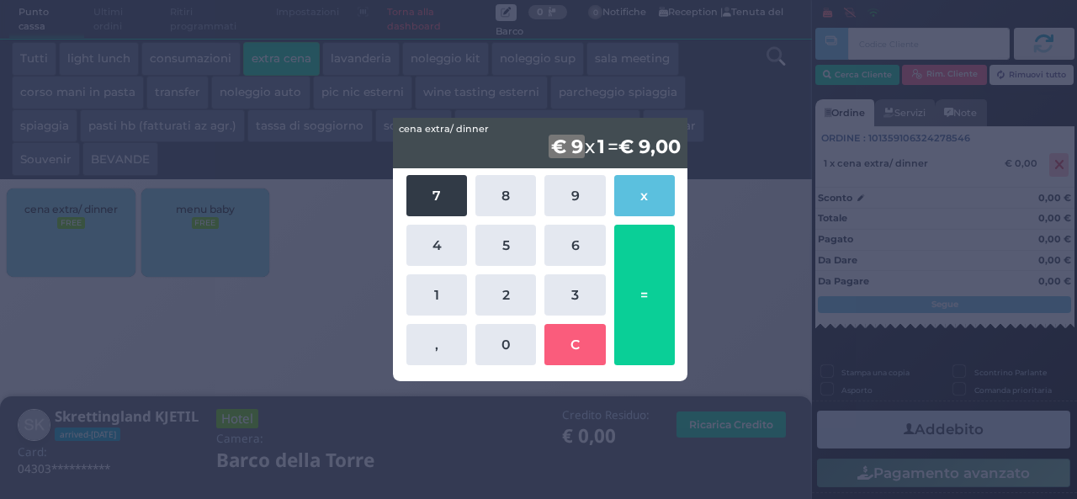
click at [412, 193] on button "7" at bounding box center [437, 195] width 61 height 41
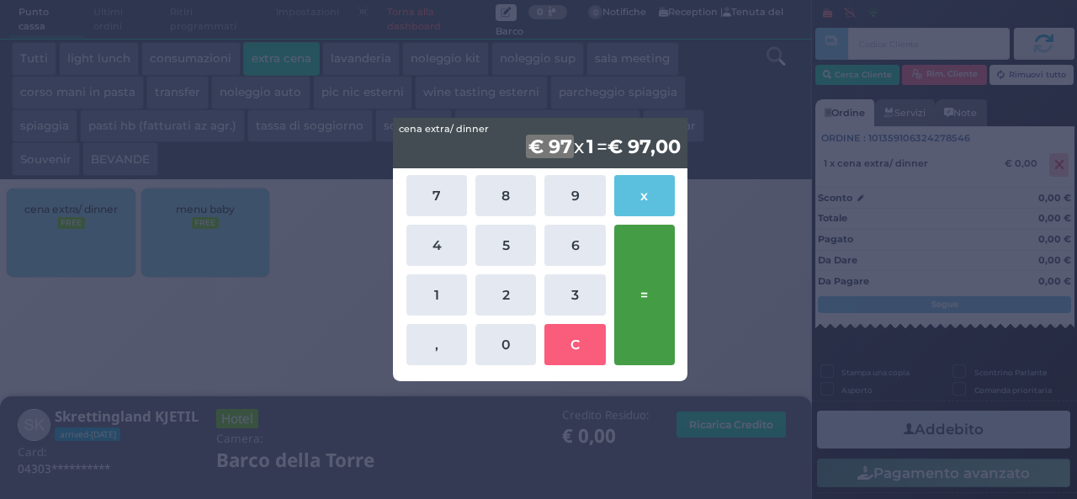
click at [645, 290] on button "=" at bounding box center [644, 295] width 61 height 141
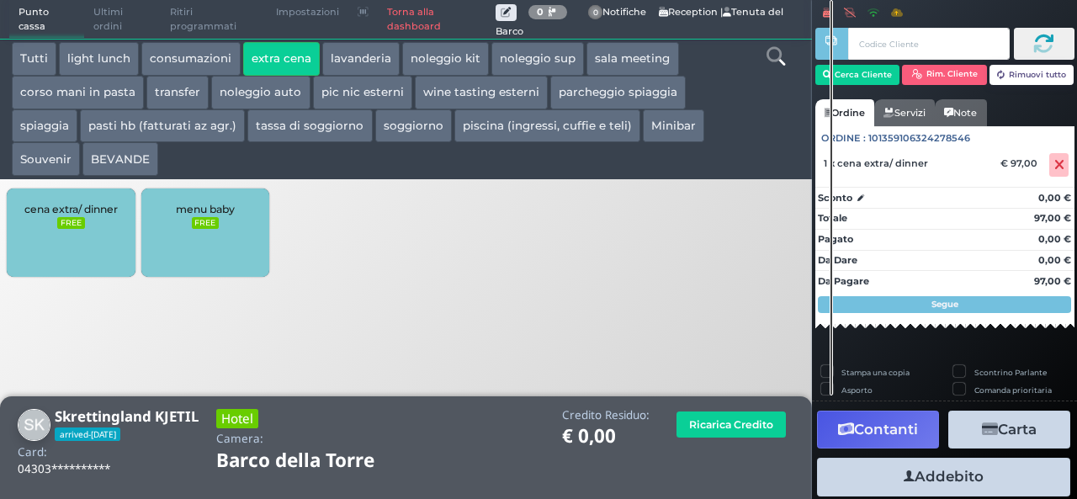
scroll to position [46, 0]
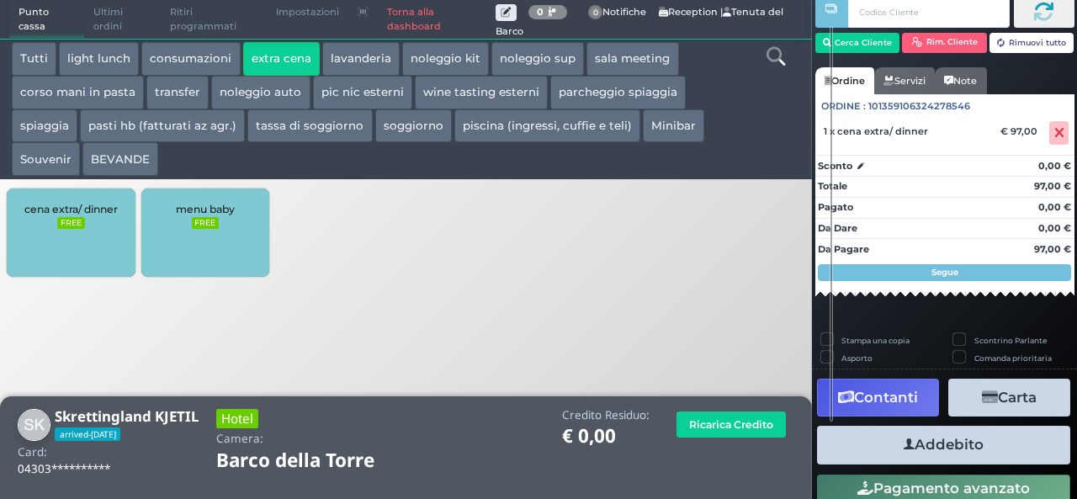
click at [963, 442] on button "Addebito" at bounding box center [943, 445] width 253 height 38
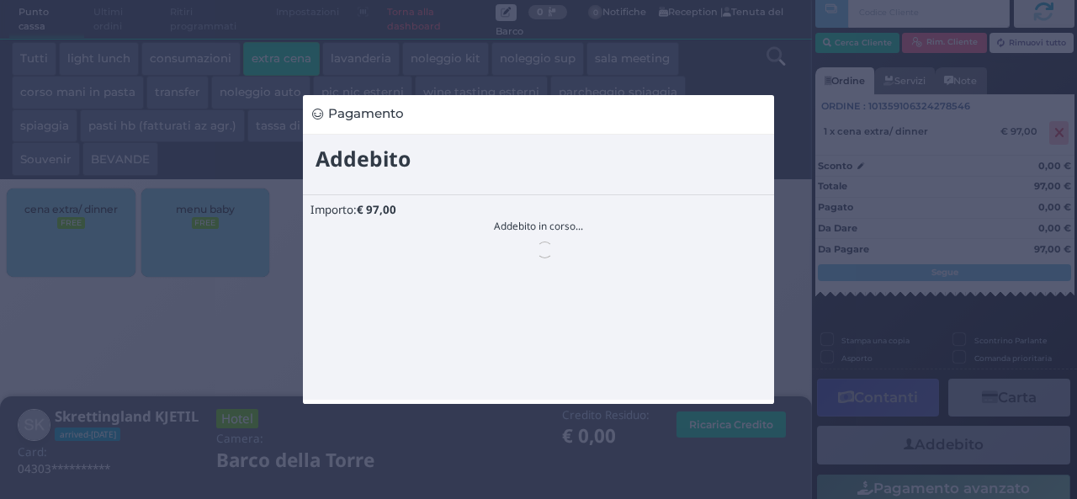
scroll to position [0, 0]
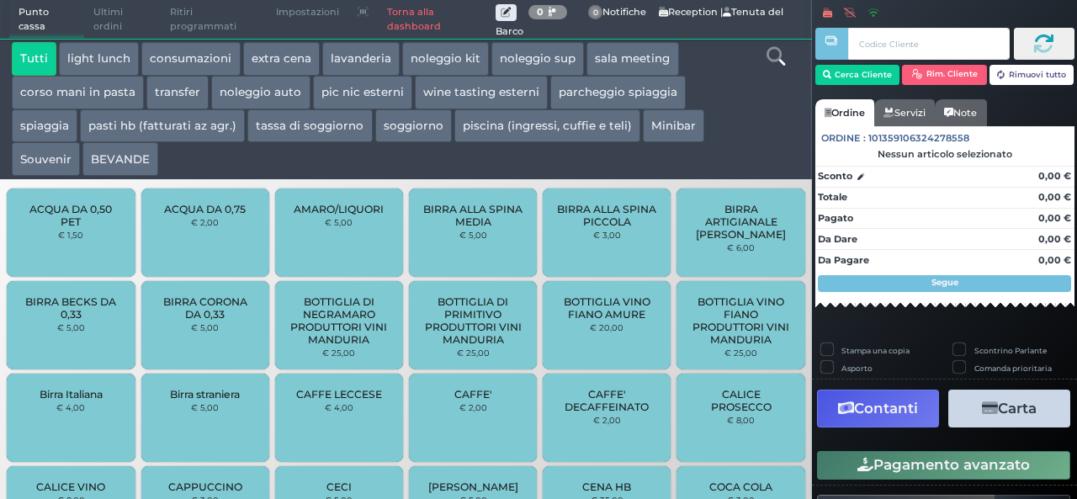
click at [292, 51] on button "extra cena" at bounding box center [281, 59] width 77 height 34
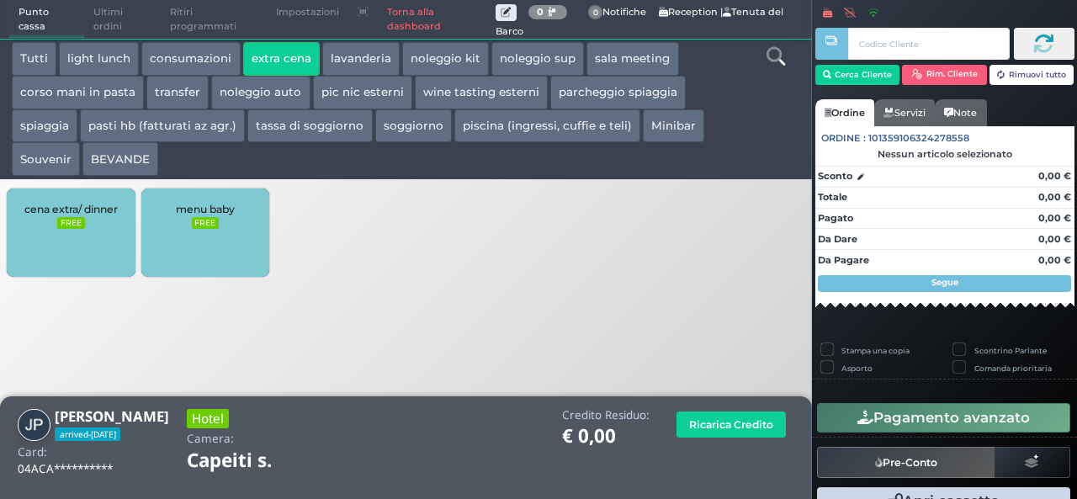
click at [92, 232] on div "cena extra/ dinner FREE" at bounding box center [71, 233] width 128 height 88
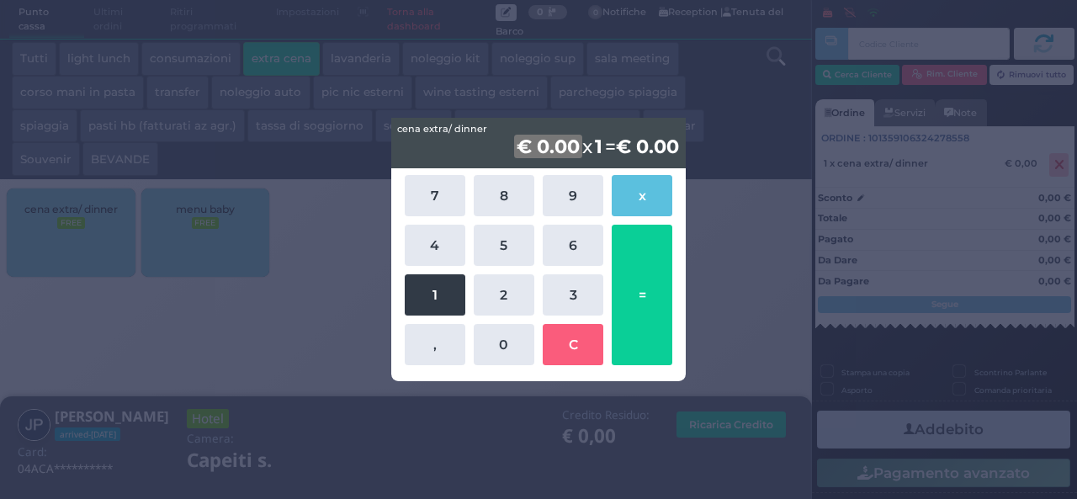
click at [428, 297] on button "1" at bounding box center [435, 294] width 61 height 41
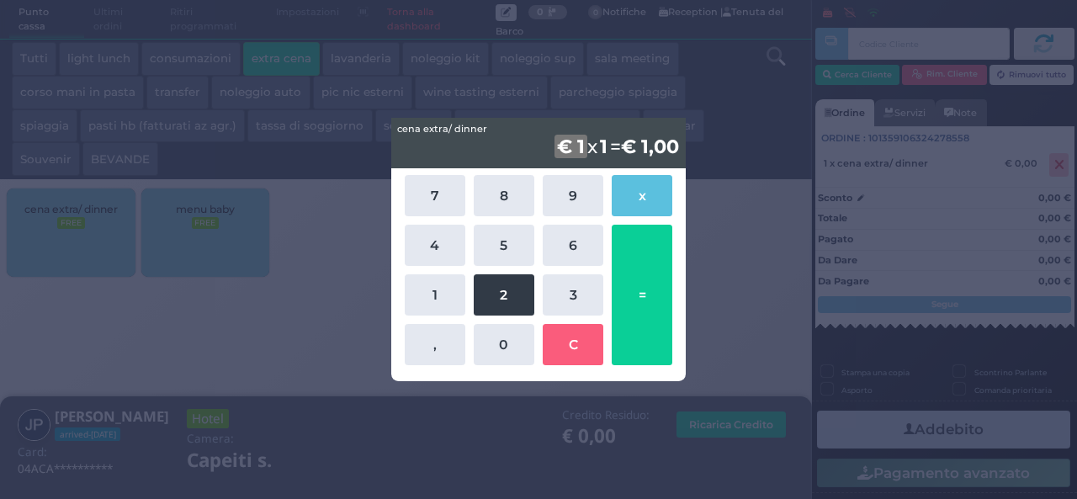
click at [508, 291] on button "2" at bounding box center [504, 294] width 61 height 41
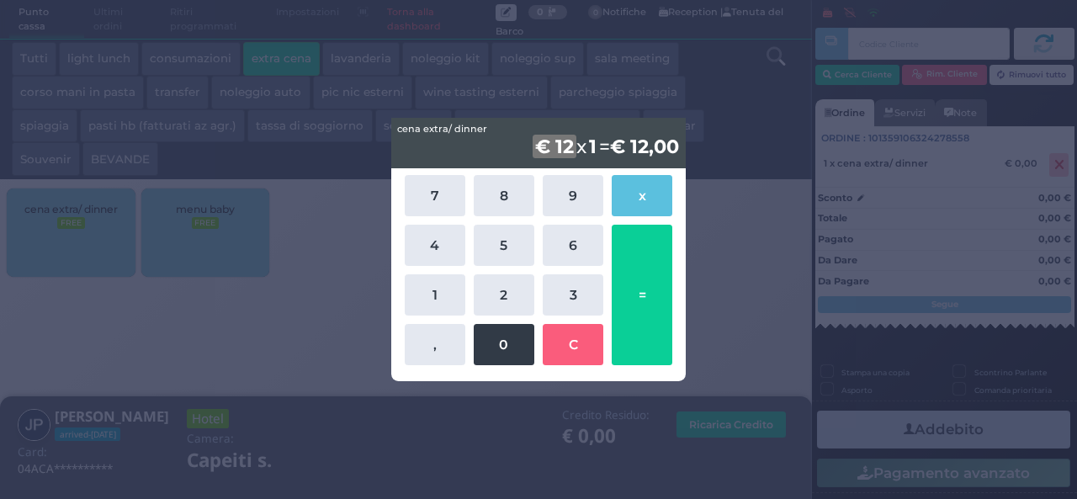
click at [513, 342] on button "0" at bounding box center [504, 344] width 61 height 41
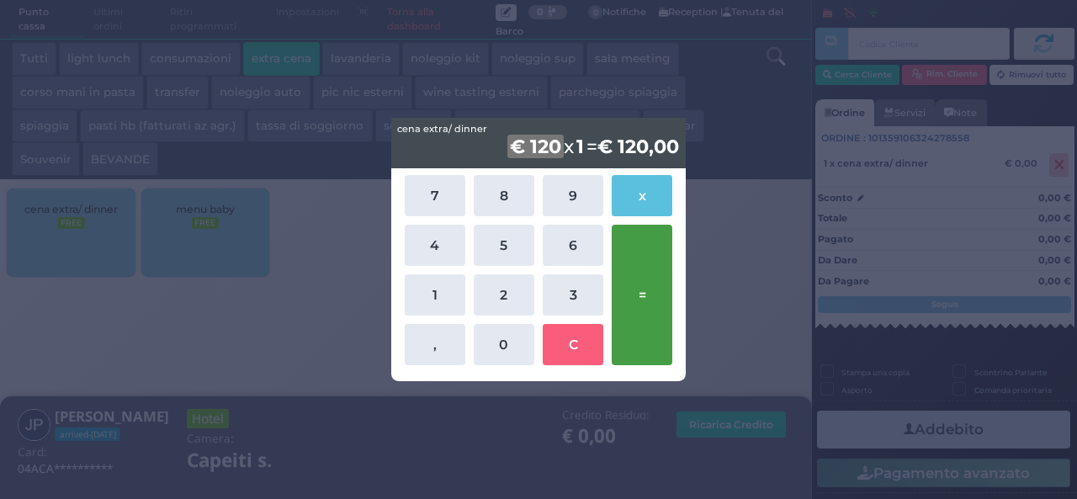
click at [640, 287] on button "=" at bounding box center [642, 295] width 61 height 141
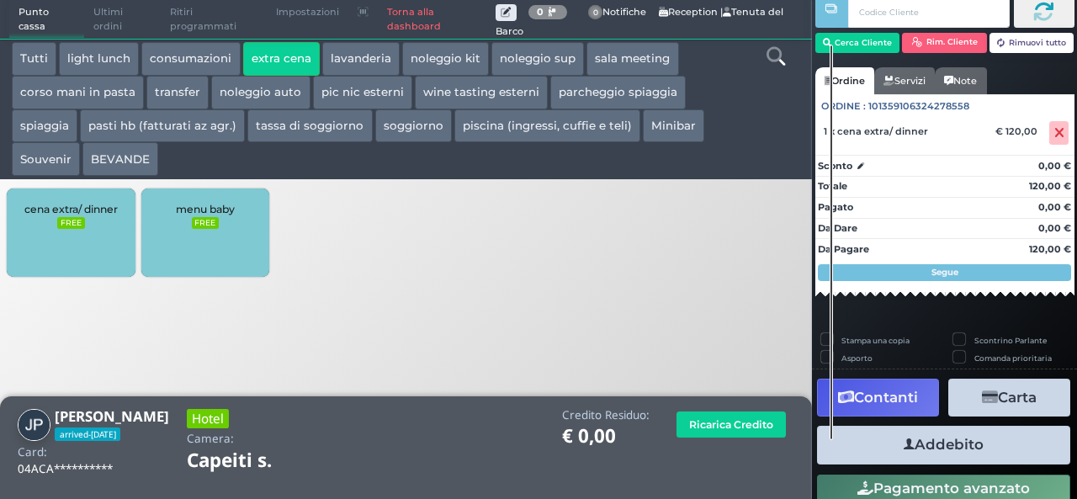
scroll to position [96, 0]
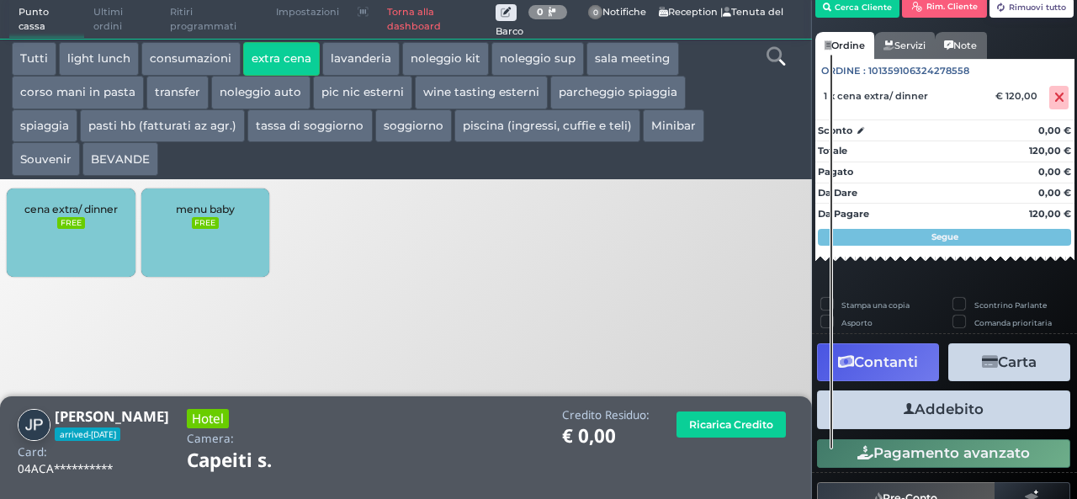
click at [999, 407] on button "Addebito" at bounding box center [943, 410] width 253 height 38
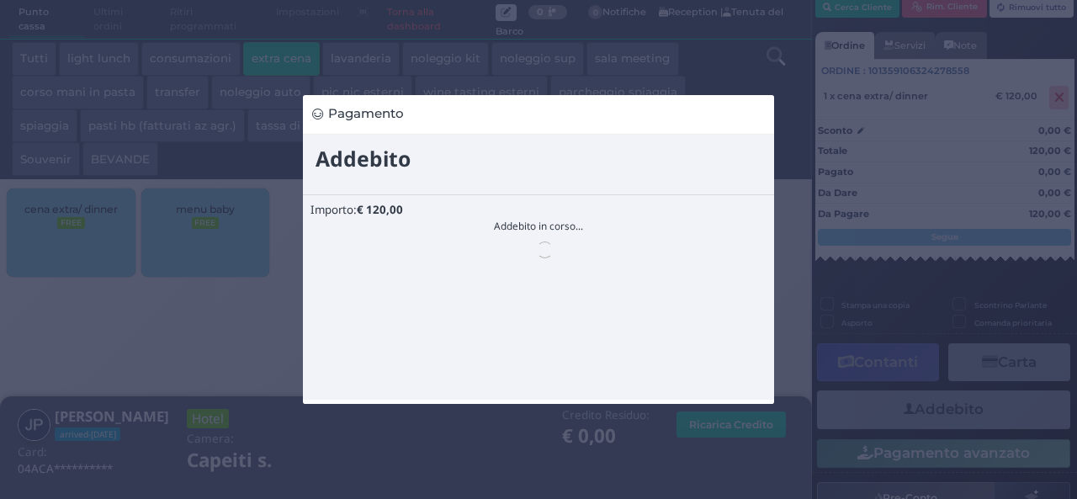
scroll to position [0, 0]
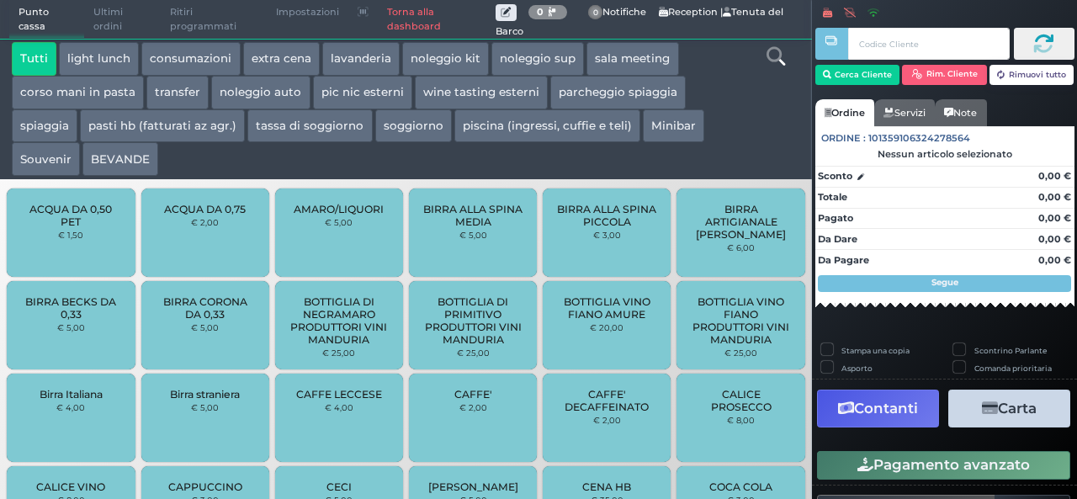
click at [279, 58] on button "extra cena" at bounding box center [281, 59] width 77 height 34
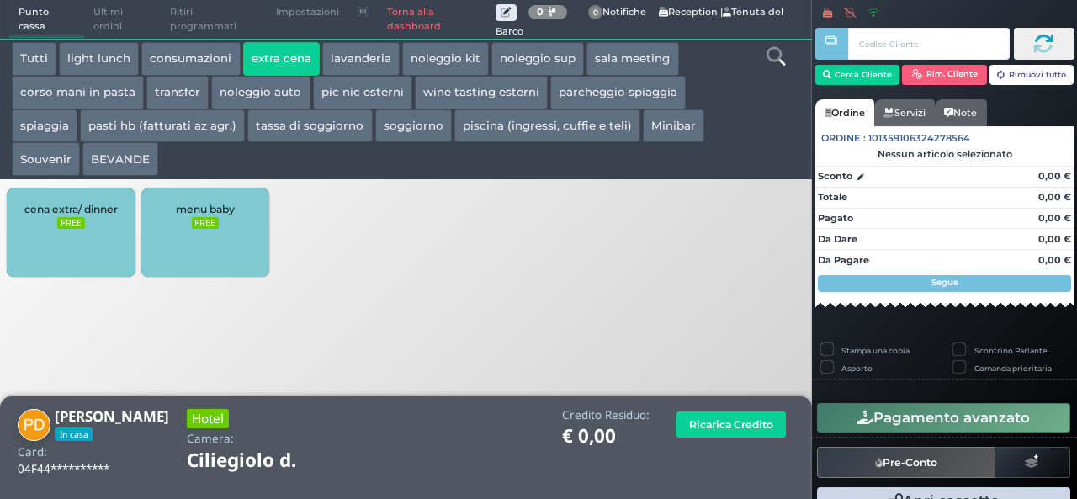
click at [111, 226] on div "cena extra/ dinner FREE" at bounding box center [71, 233] width 128 height 88
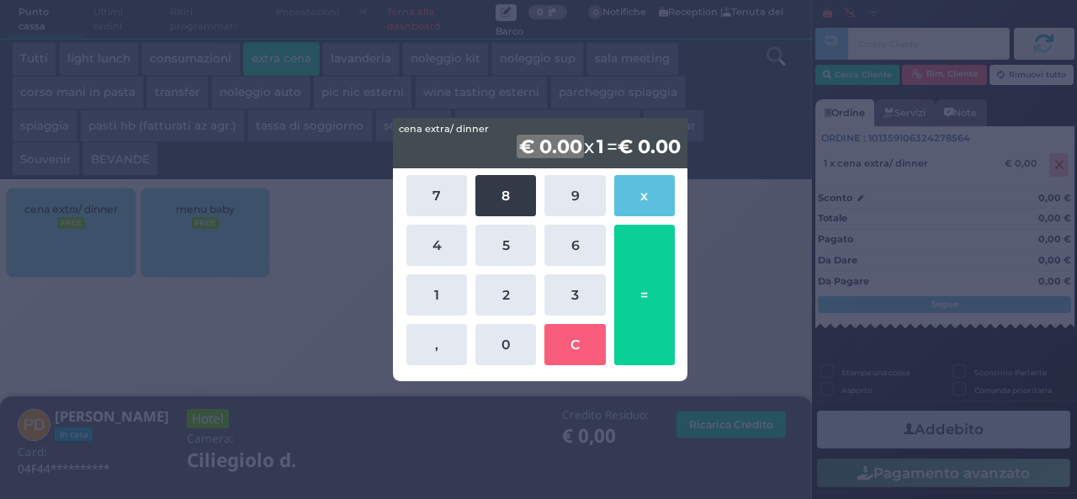
click at [507, 187] on button "8" at bounding box center [506, 195] width 61 height 41
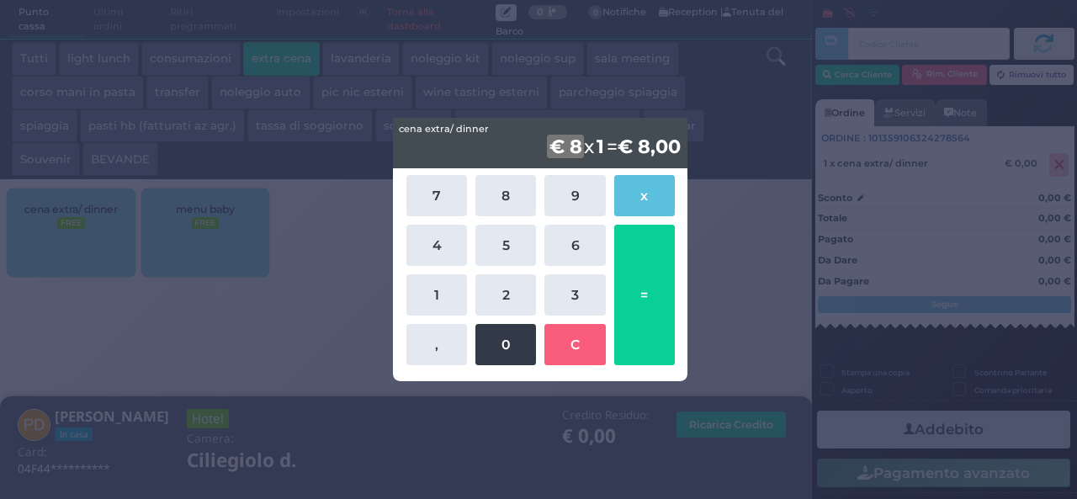
click at [506, 343] on button "0" at bounding box center [506, 344] width 61 height 41
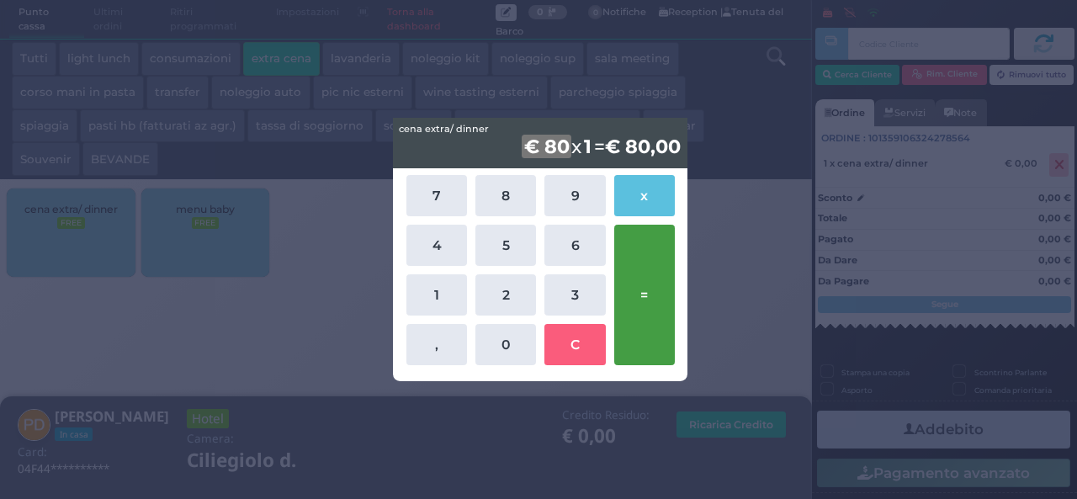
click at [657, 275] on button "=" at bounding box center [644, 295] width 61 height 141
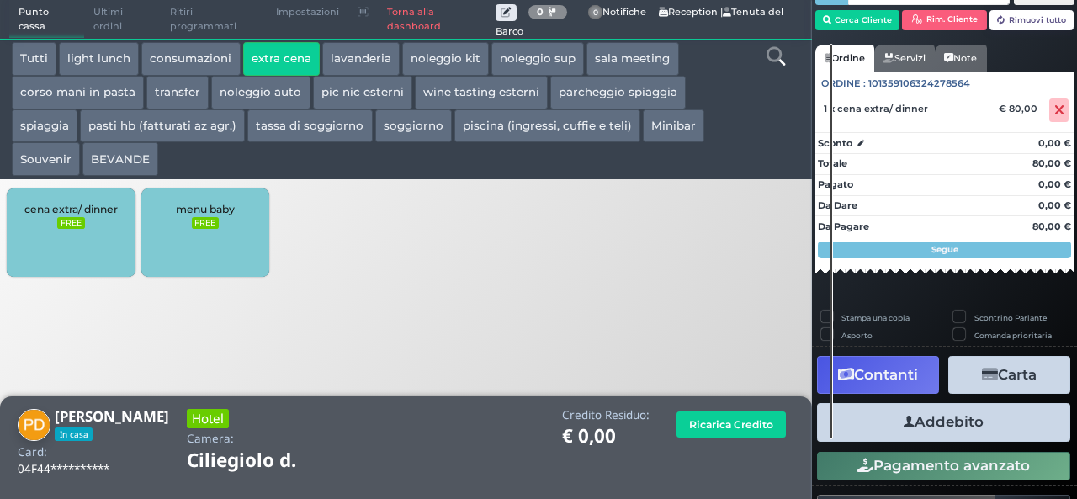
scroll to position [96, 0]
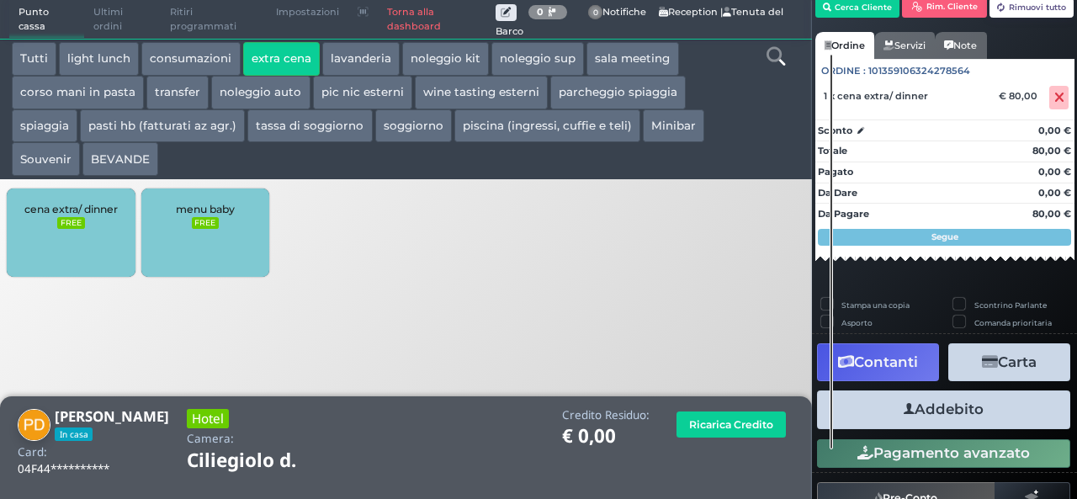
click at [970, 405] on button "Addebito" at bounding box center [943, 410] width 253 height 38
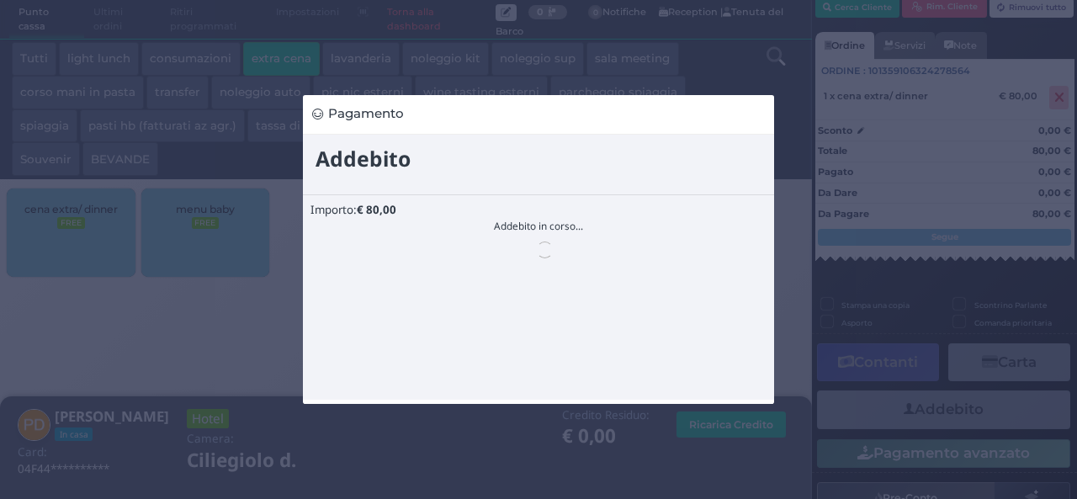
scroll to position [0, 0]
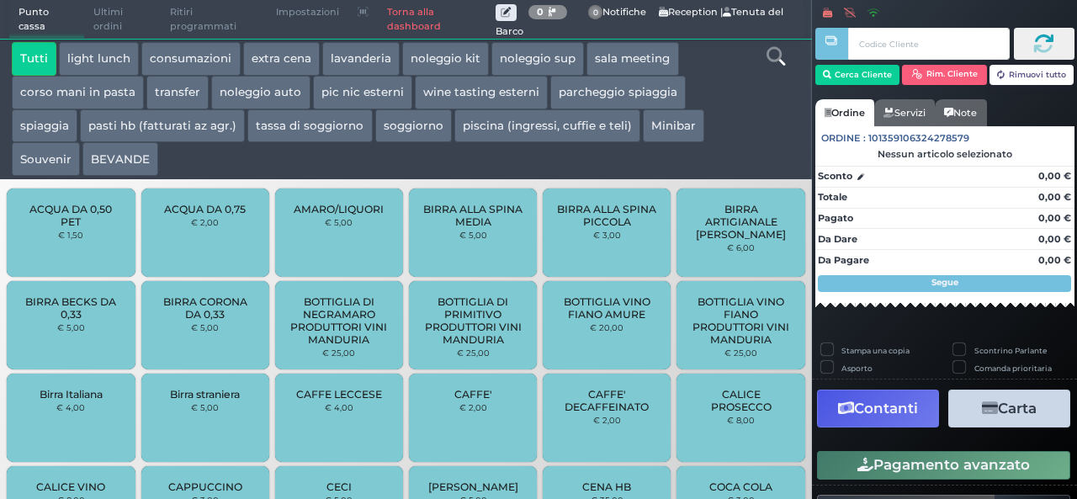
click at [283, 56] on button "extra cena" at bounding box center [281, 59] width 77 height 34
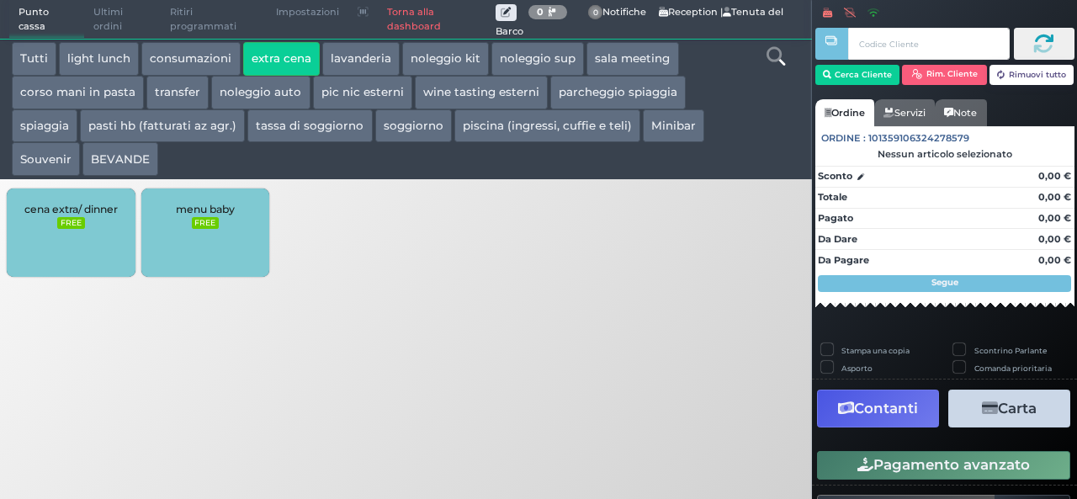
click at [114, 253] on div "cena extra/ dinner FREE" at bounding box center [71, 233] width 128 height 88
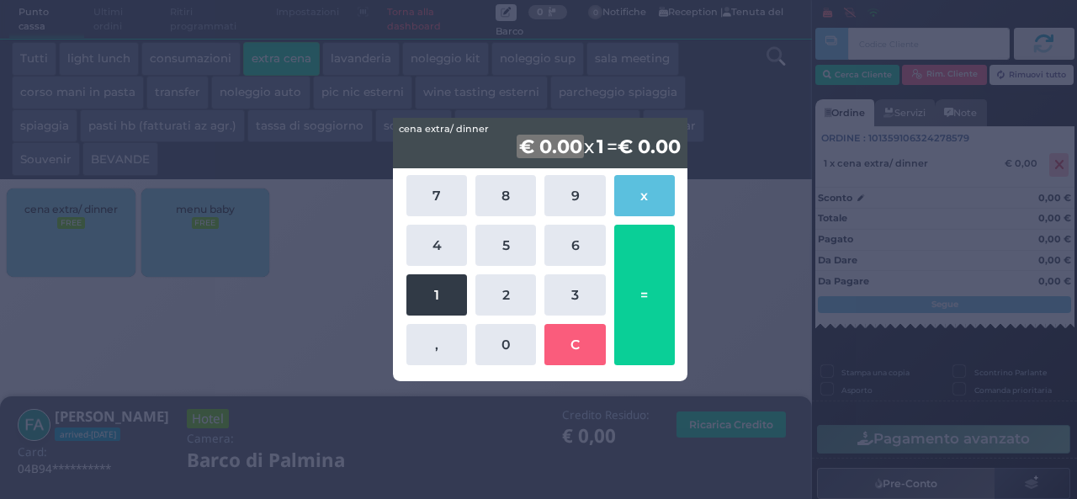
click at [443, 300] on button "1" at bounding box center [437, 294] width 61 height 41
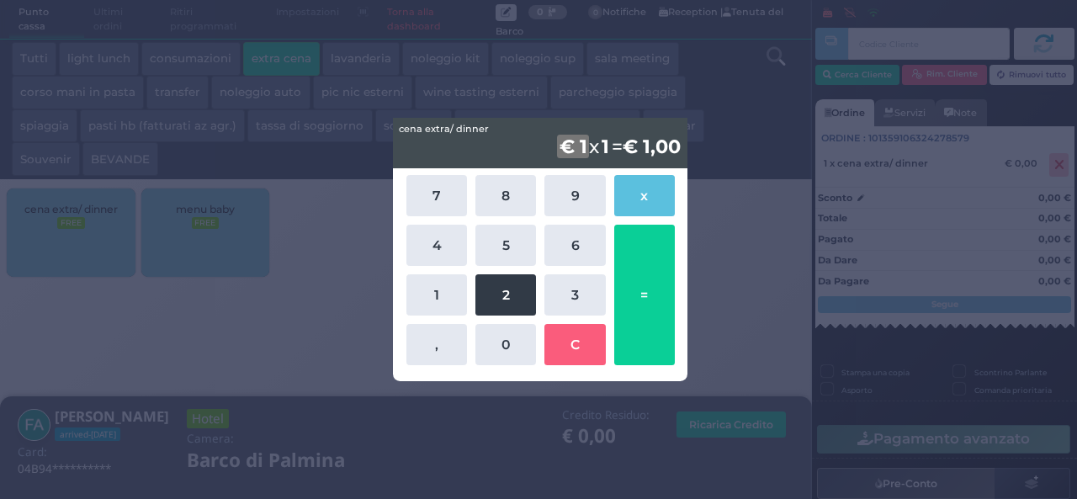
click at [510, 297] on button "2" at bounding box center [506, 294] width 61 height 41
click at [510, 299] on button "2" at bounding box center [506, 294] width 61 height 41
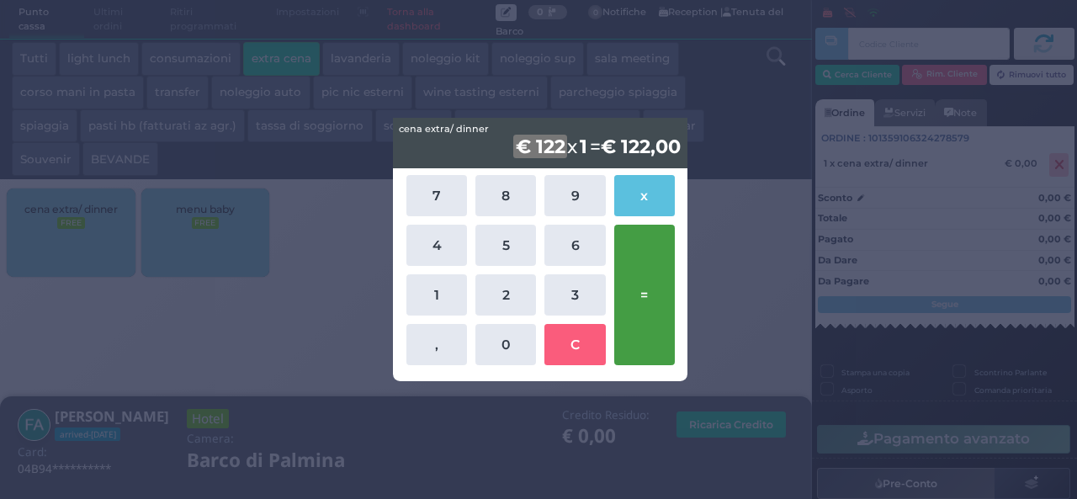
click at [649, 293] on button "=" at bounding box center [644, 295] width 61 height 141
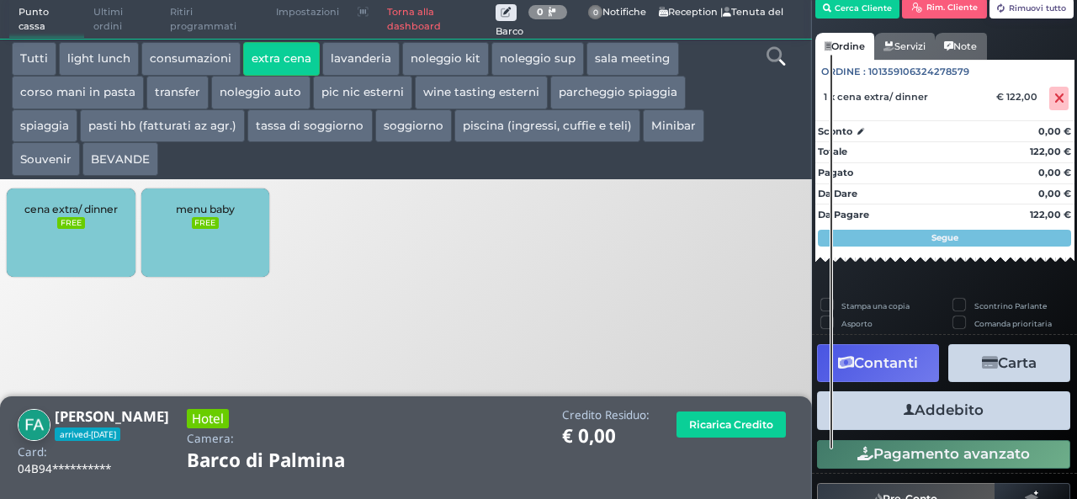
scroll to position [96, 0]
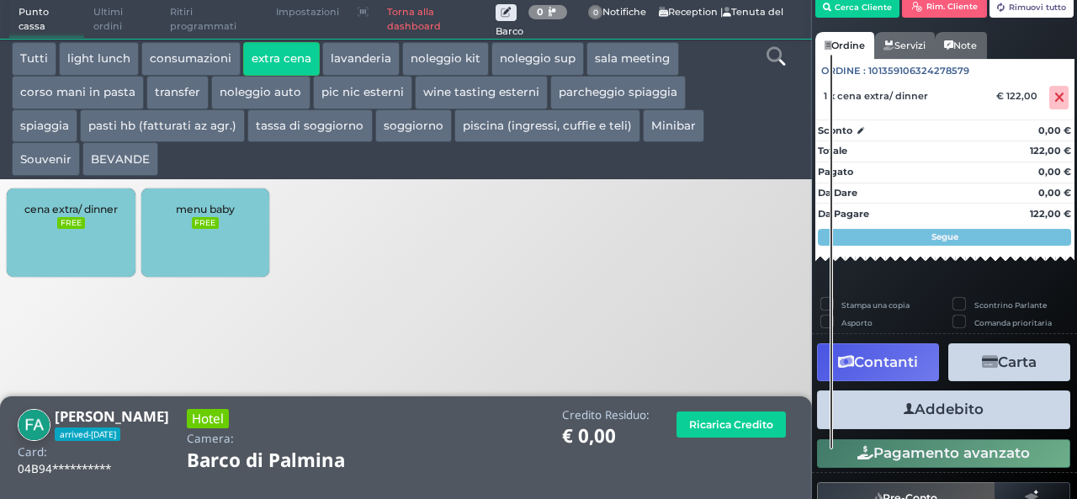
click at [1022, 407] on button "Addebito" at bounding box center [943, 410] width 253 height 38
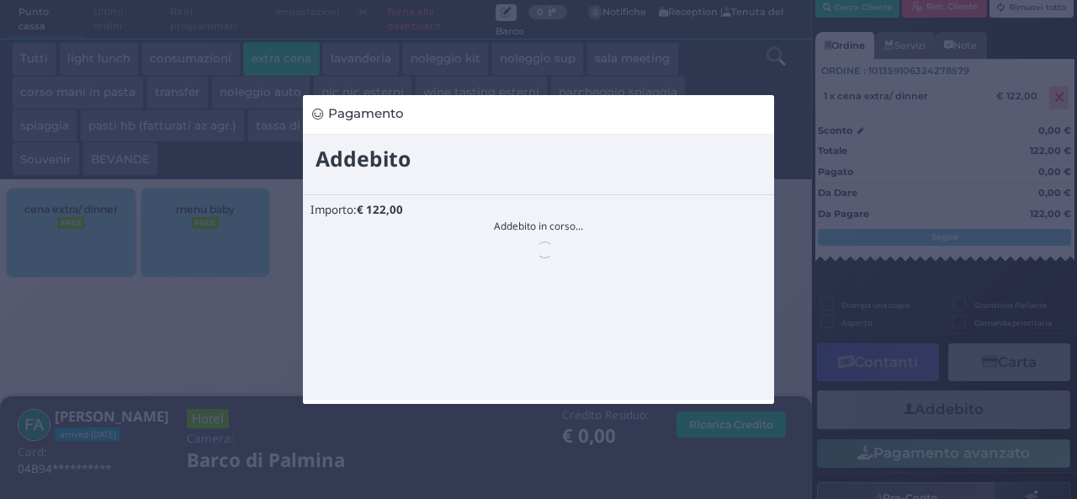
scroll to position [0, 0]
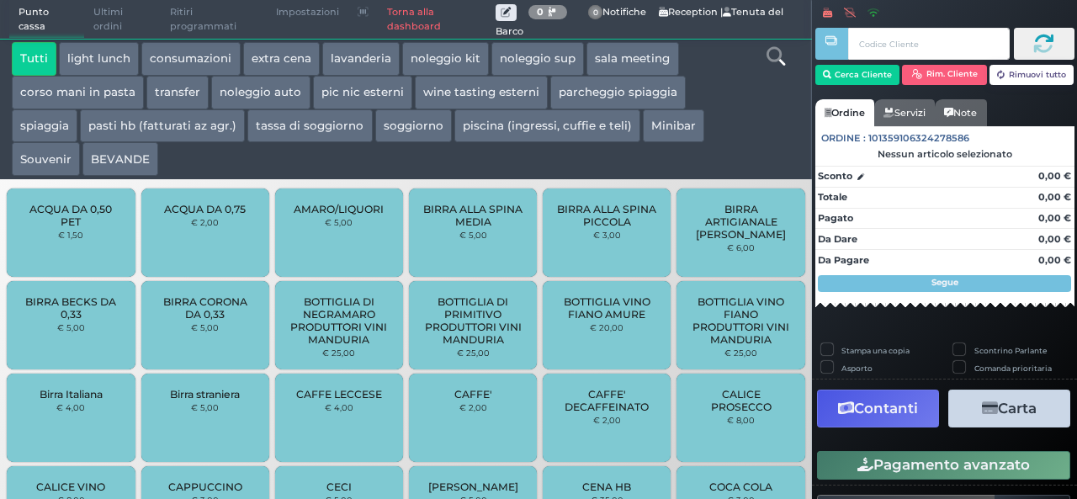
click at [143, 167] on button "BEVANDE" at bounding box center [120, 159] width 76 height 34
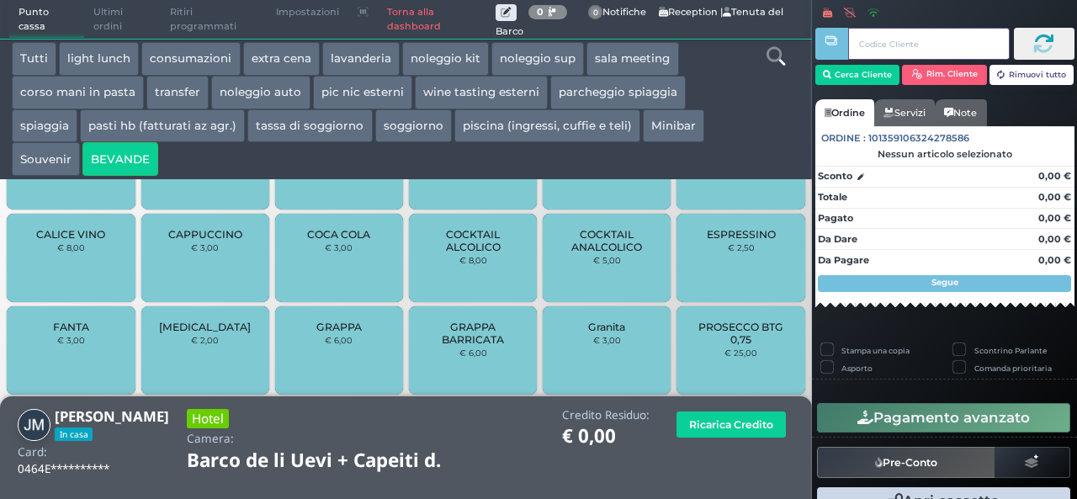
scroll to position [758, 0]
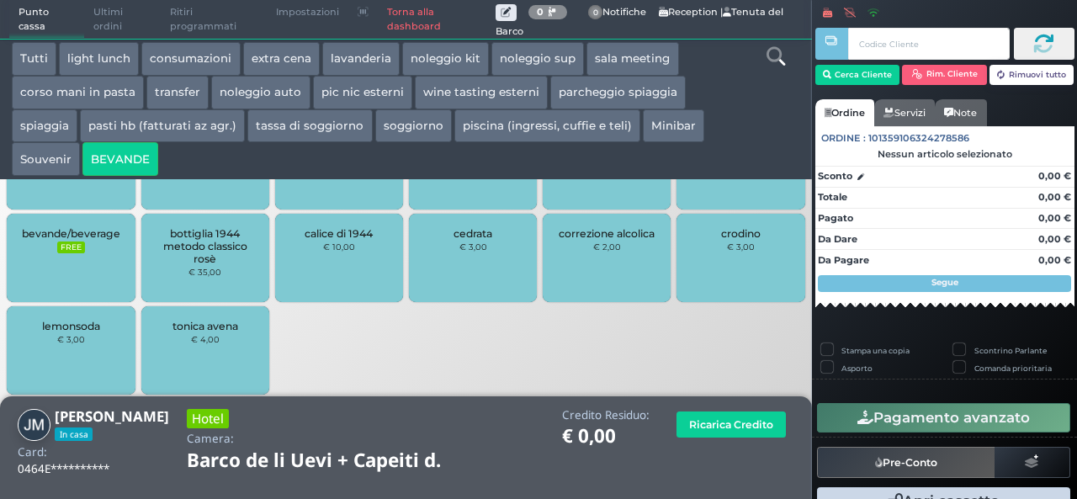
click at [64, 267] on div "bevande/beverage FREE" at bounding box center [71, 258] width 128 height 88
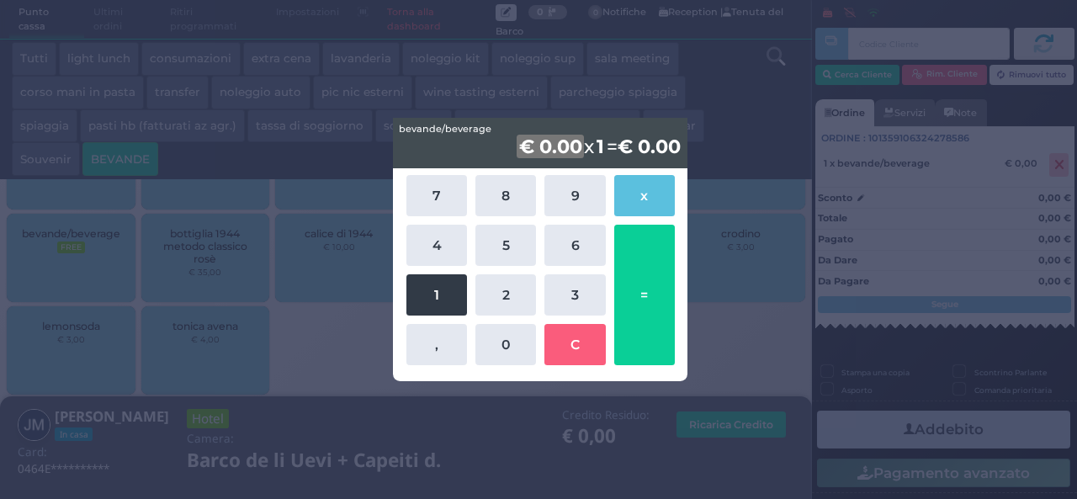
click at [451, 290] on button "1" at bounding box center [437, 294] width 61 height 41
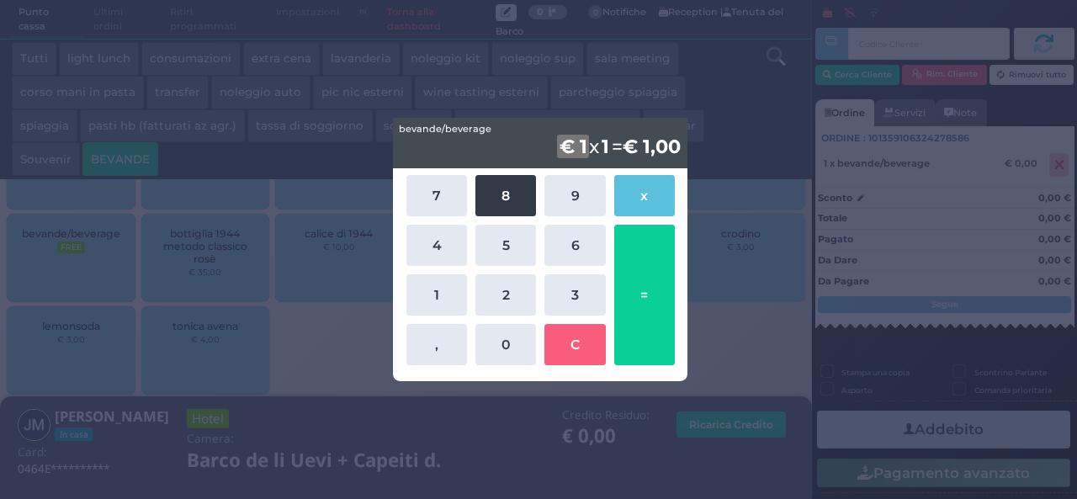
click at [498, 189] on button "8" at bounding box center [506, 195] width 61 height 41
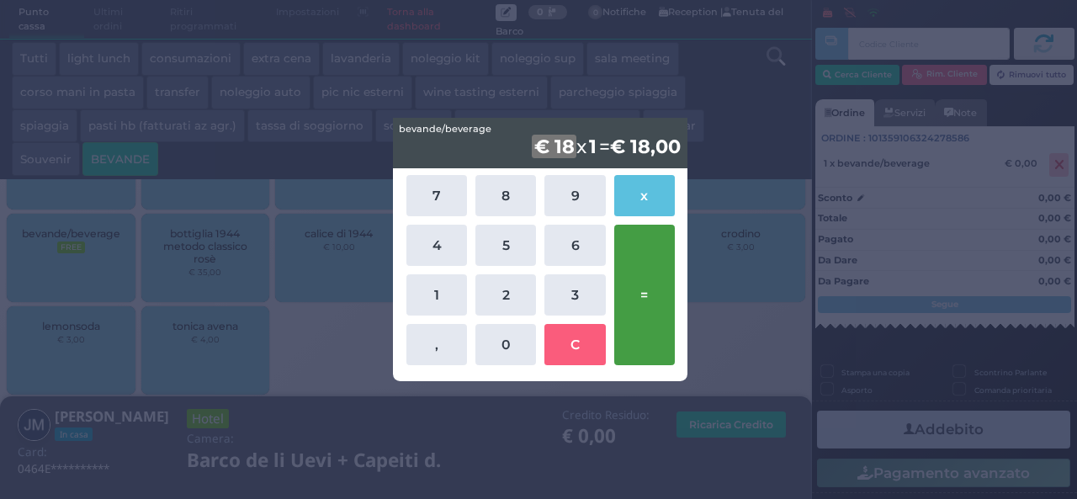
click at [651, 253] on button "=" at bounding box center [644, 295] width 61 height 141
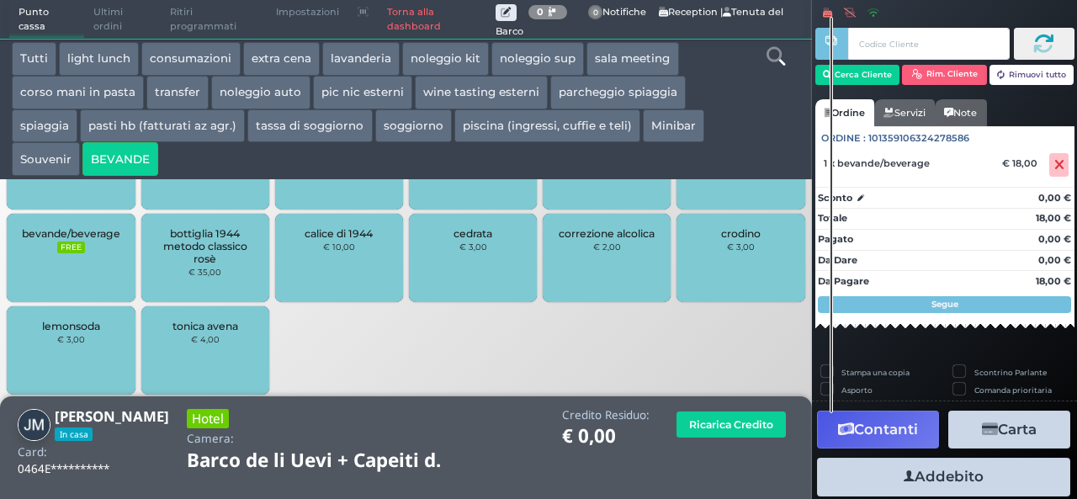
scroll to position [46, 0]
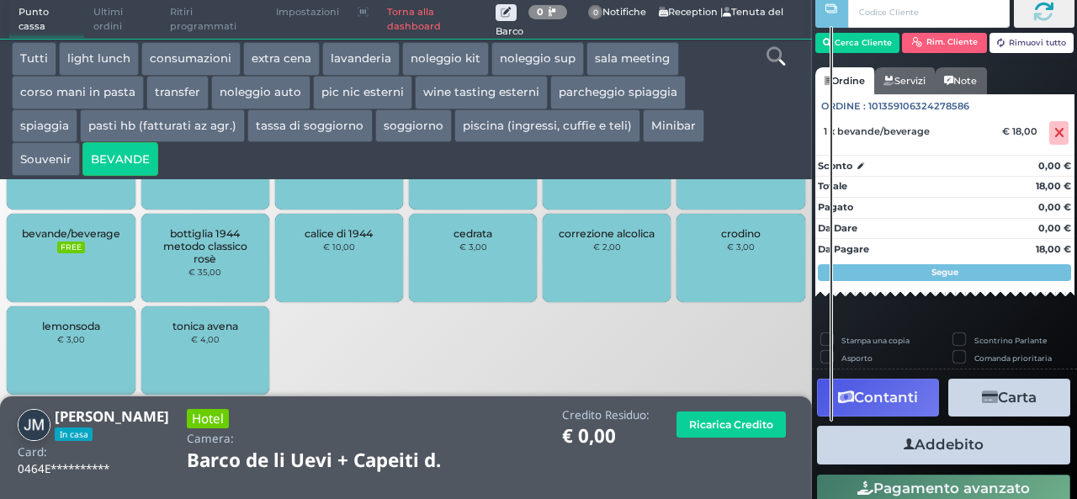
click at [977, 440] on button "Addebito" at bounding box center [943, 445] width 253 height 38
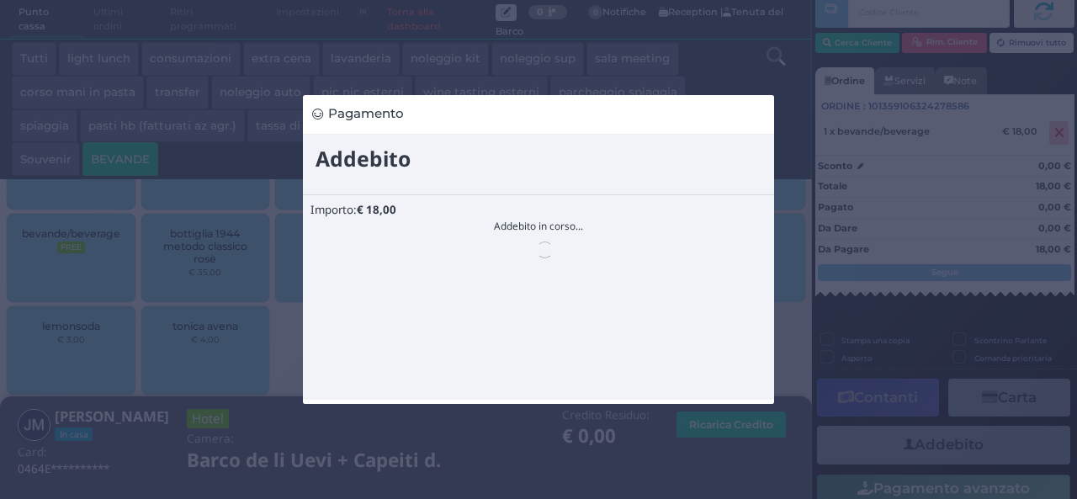
scroll to position [0, 0]
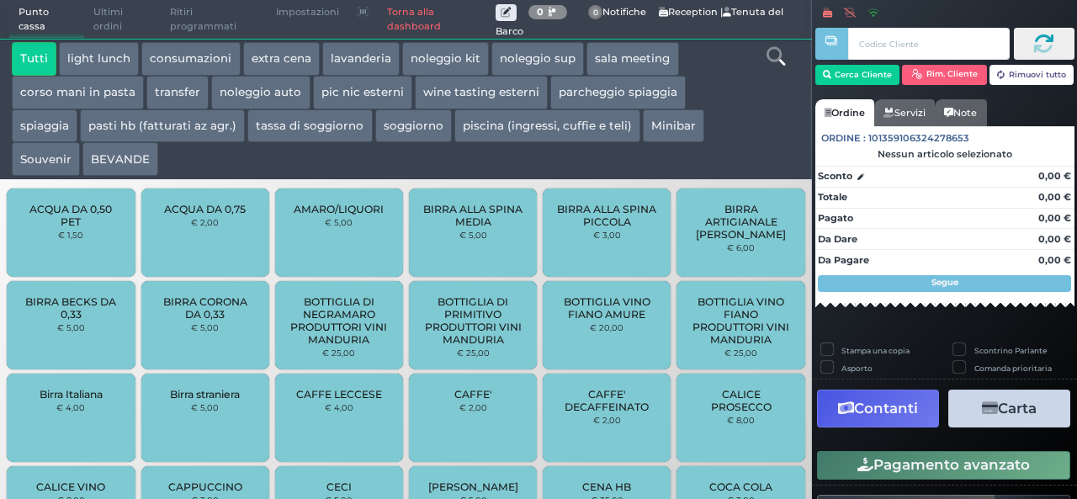
click at [277, 50] on button "extra cena" at bounding box center [281, 59] width 77 height 34
